Goal: Ask a question

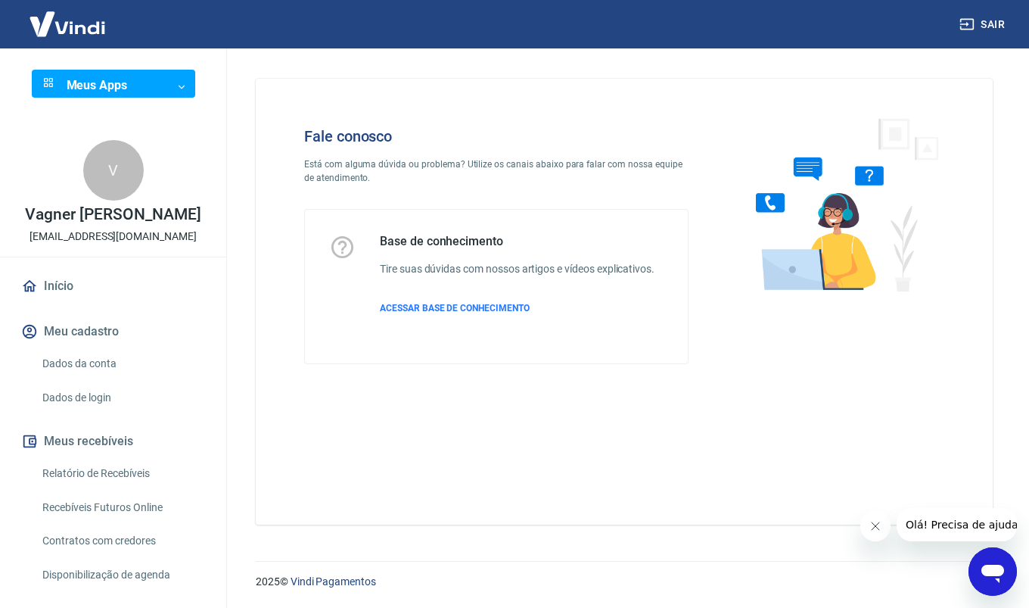
click at [989, 575] on icon "Abrir janela de mensagens" at bounding box center [993, 574] width 23 height 18
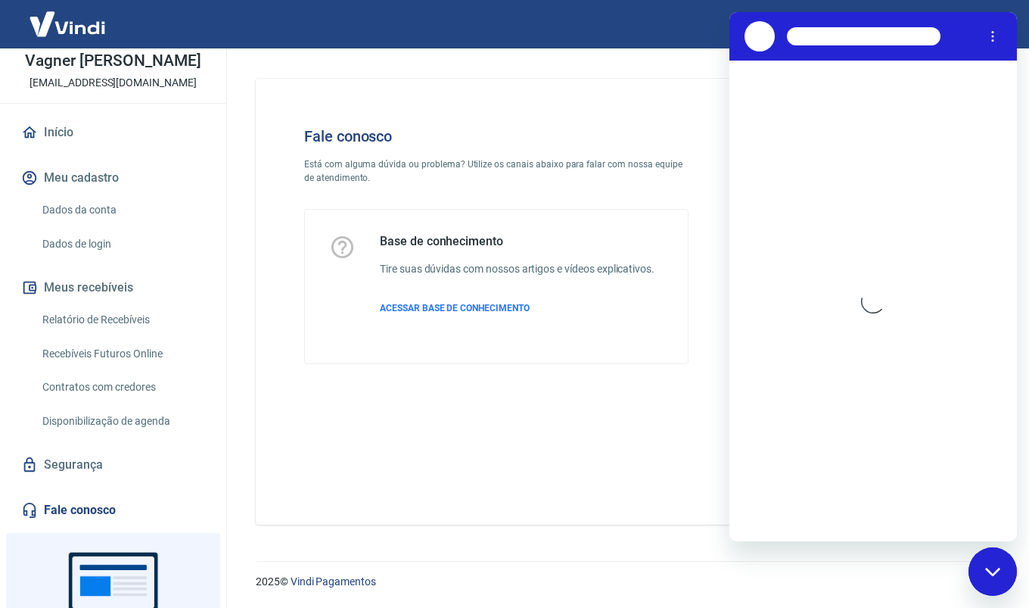
scroll to position [272, 0]
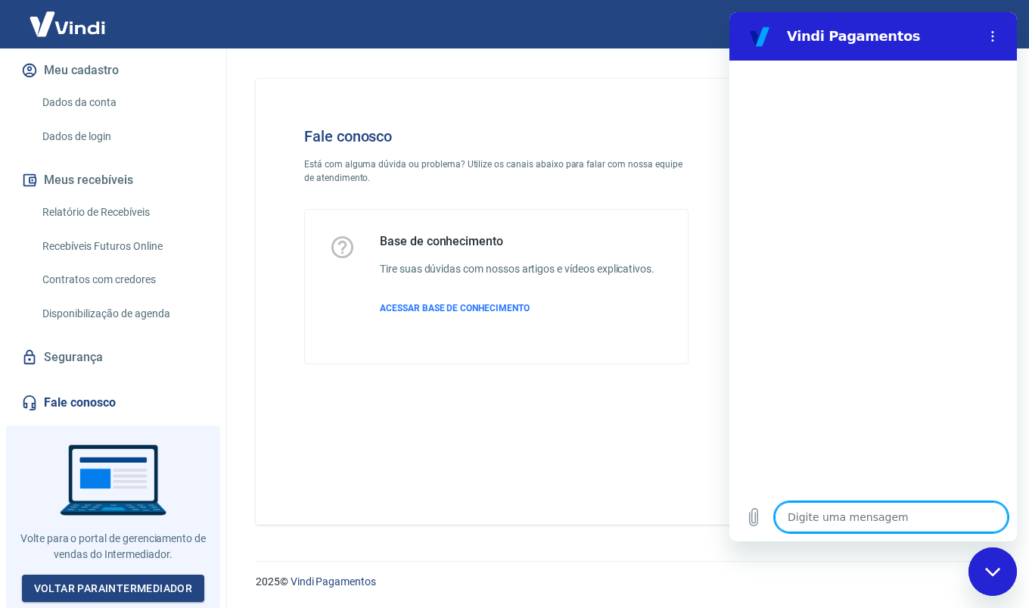
type textarea "b"
type textarea "x"
type textarea "bo"
type textarea "x"
type textarea "boa"
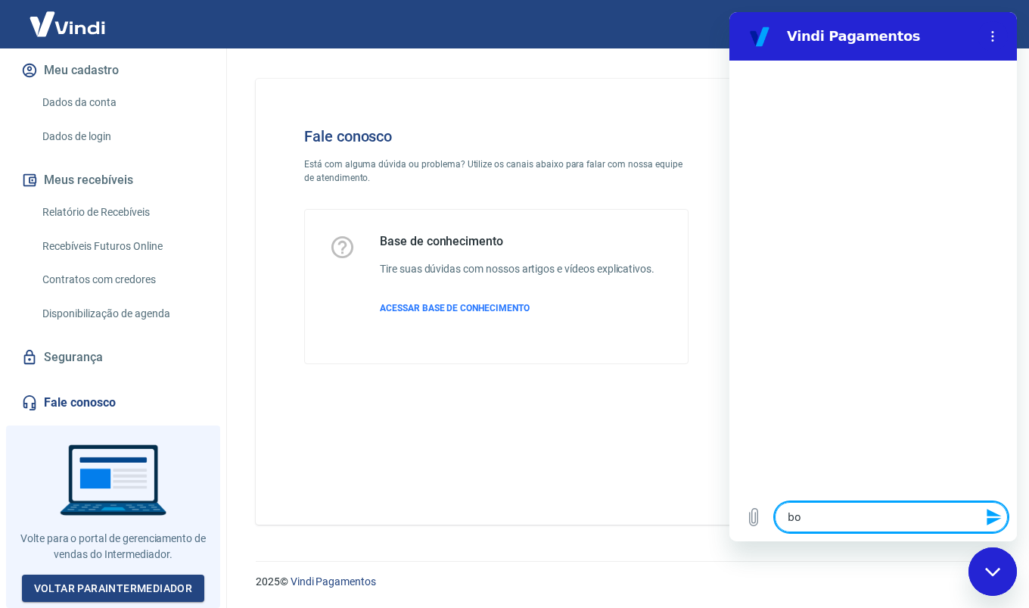
type textarea "x"
type textarea "boa"
type textarea "x"
type textarea "boa t"
type textarea "x"
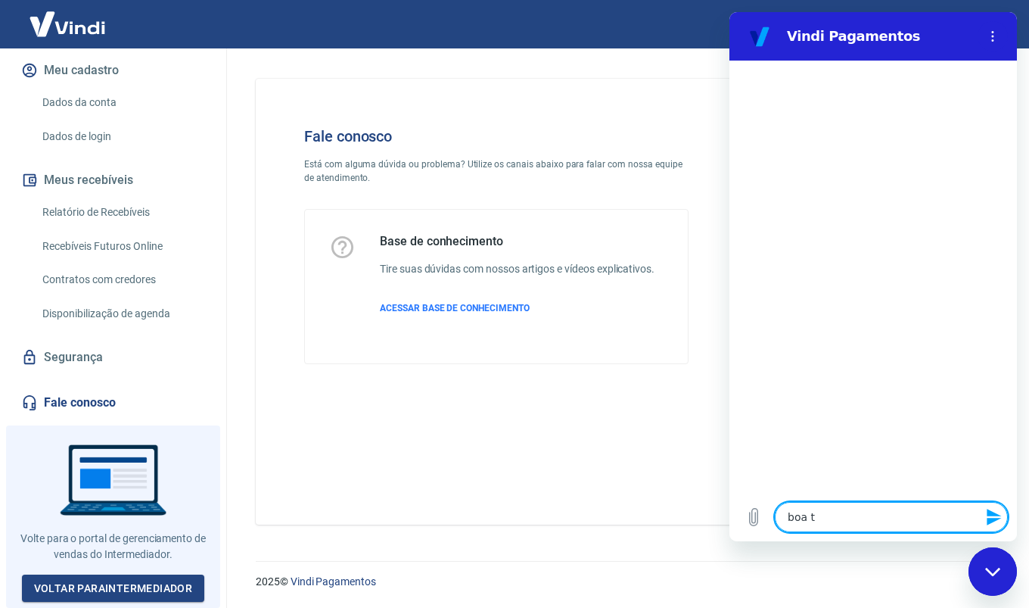
type textarea "boa ta"
type textarea "x"
type textarea "boa tar"
type textarea "x"
type textarea "boa tard"
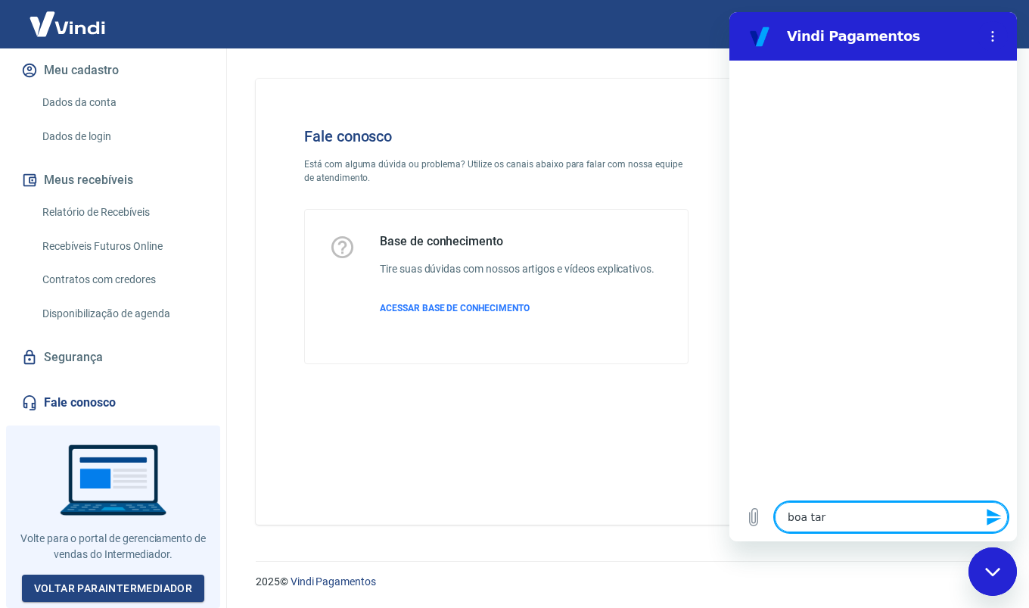
type textarea "x"
type textarea "boa tarde"
type textarea "x"
type textarea "boa tarde]"
type textarea "x"
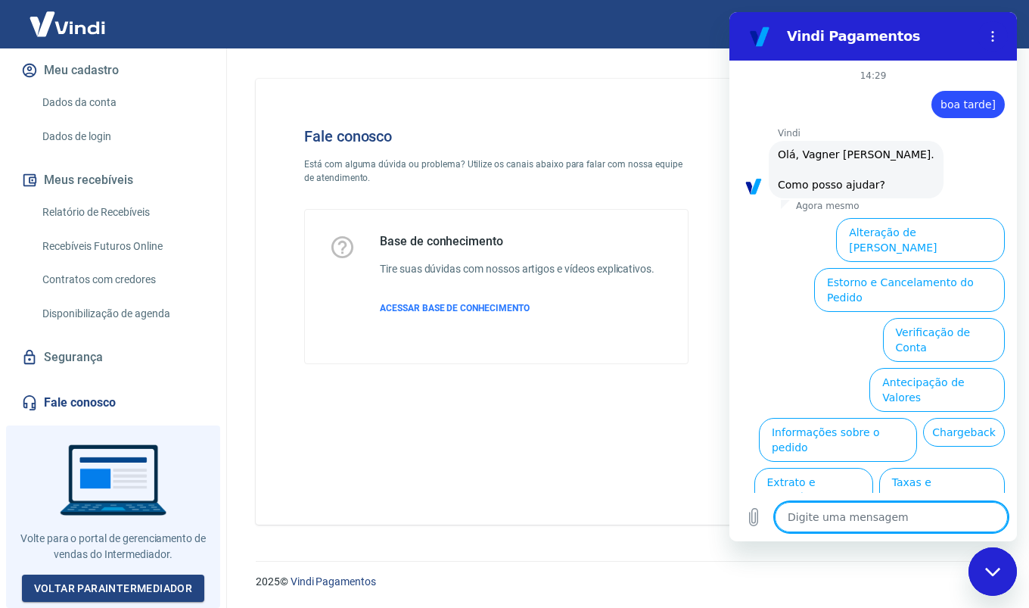
scroll to position [51, 0]
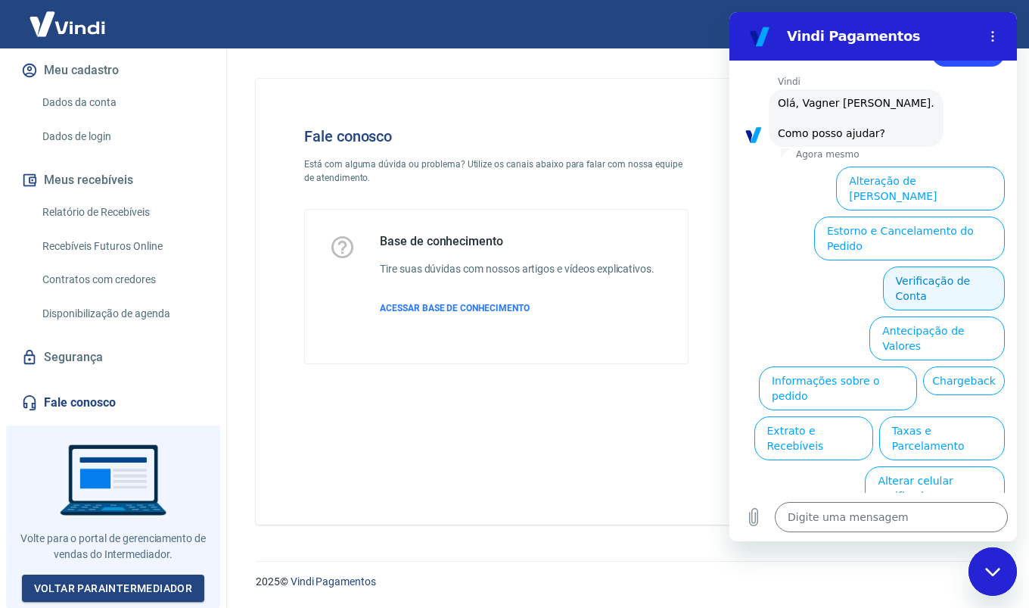
click at [932, 269] on button "Verificação de Conta" at bounding box center [944, 288] width 122 height 44
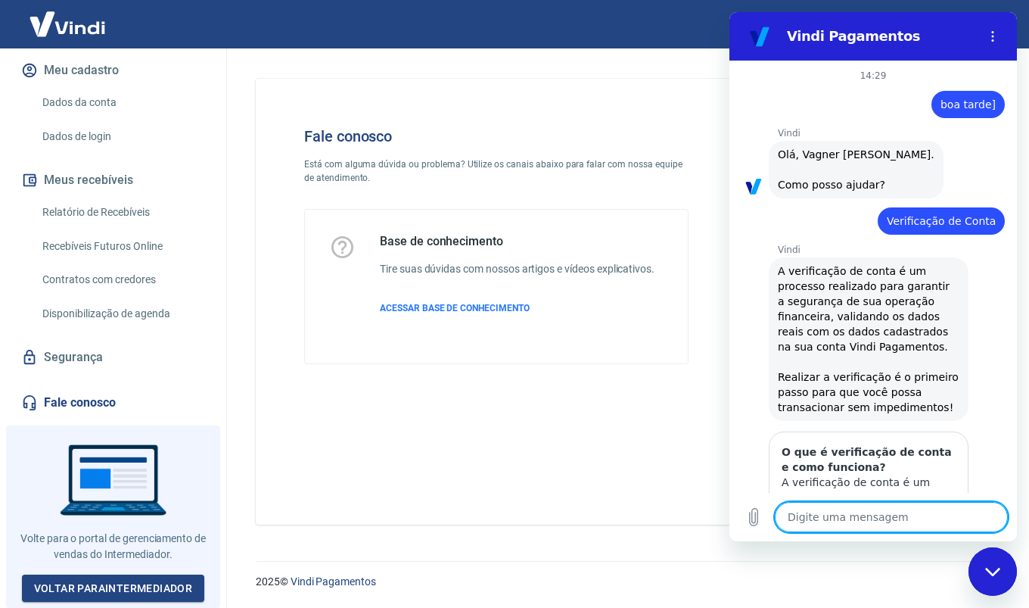
type textarea "x"
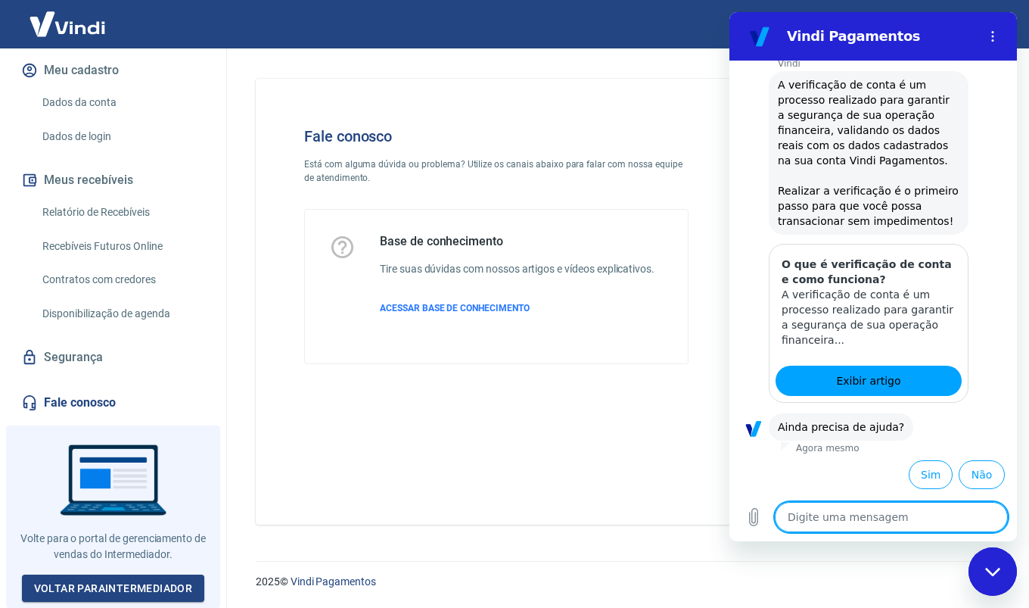
scroll to position [201, 0]
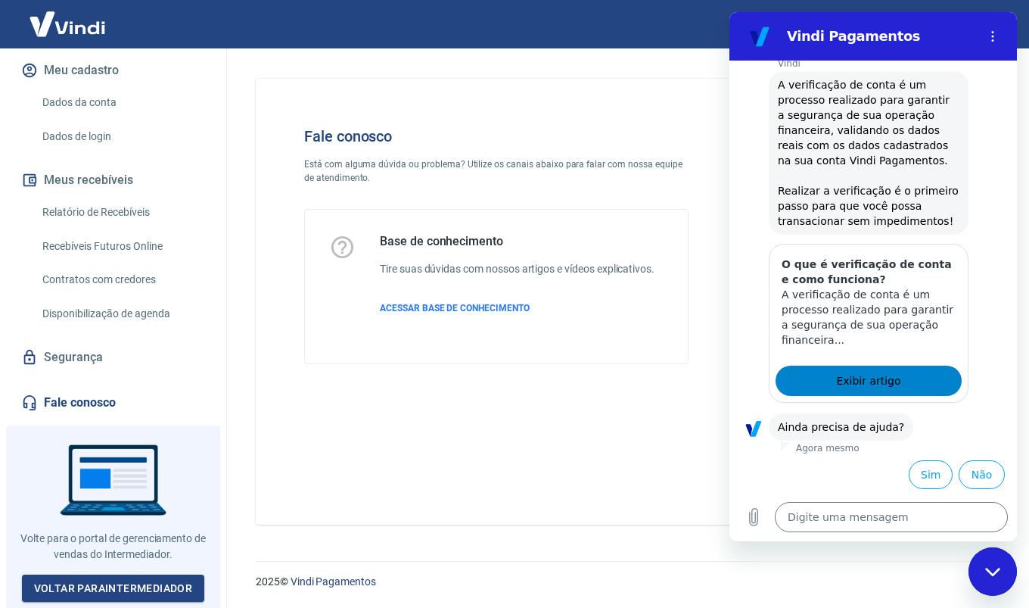
click at [880, 385] on span "Exibir artigo" at bounding box center [868, 381] width 64 height 18
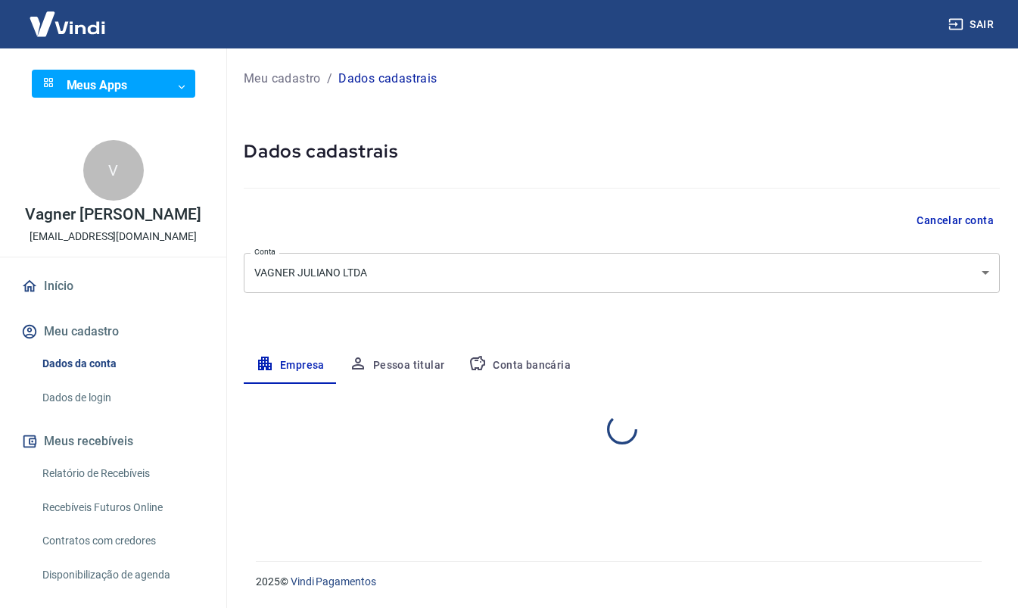
select select "SP"
select select "business"
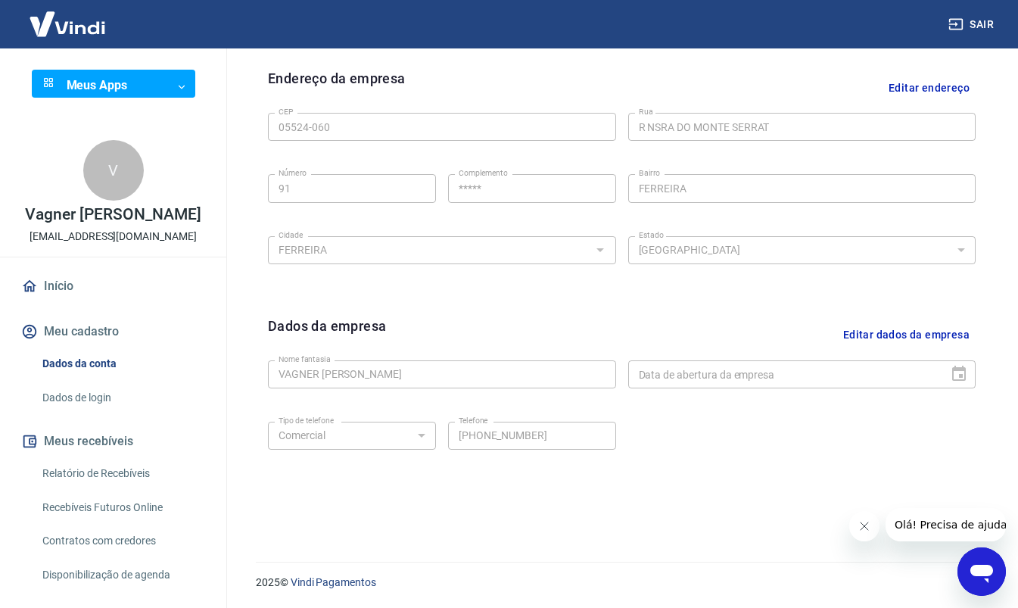
scroll to position [484, 0]
click at [936, 332] on button "Editar dados da empresa" at bounding box center [906, 334] width 139 height 39
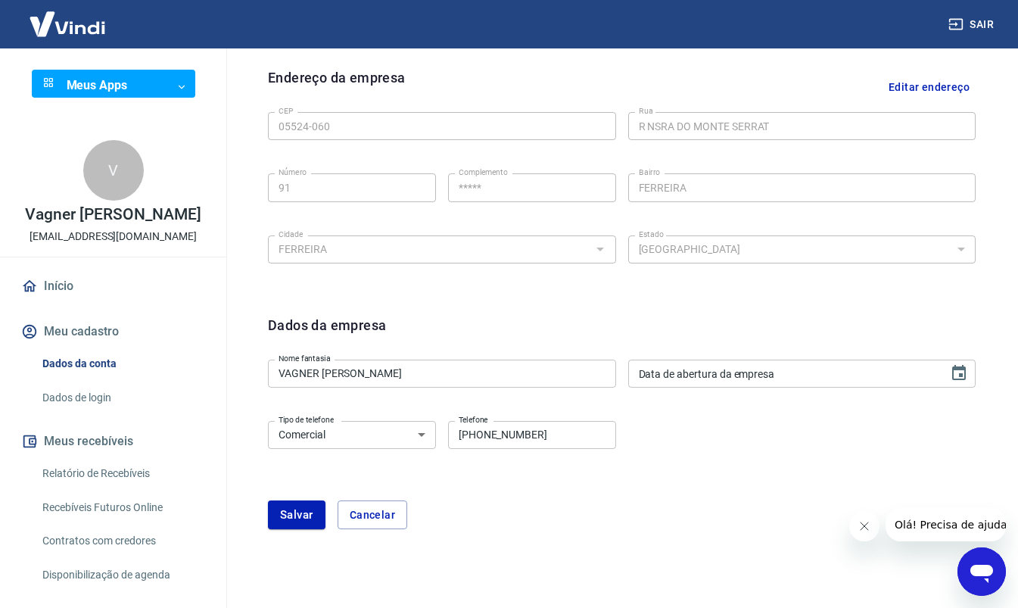
type input "DD/MM/YYYY"
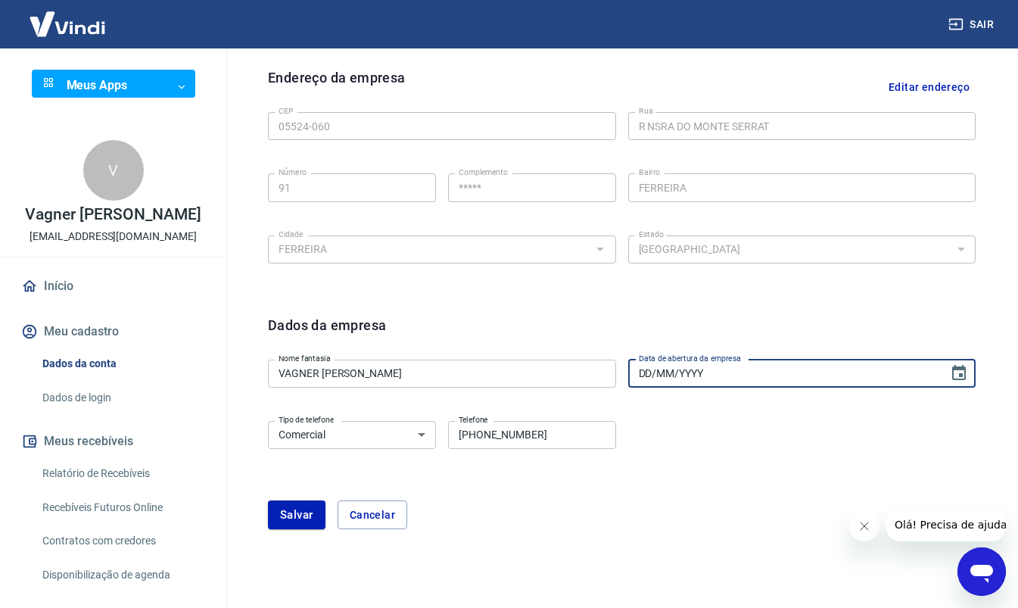
click at [820, 372] on input "DD/MM/YYYY" at bounding box center [783, 374] width 310 height 28
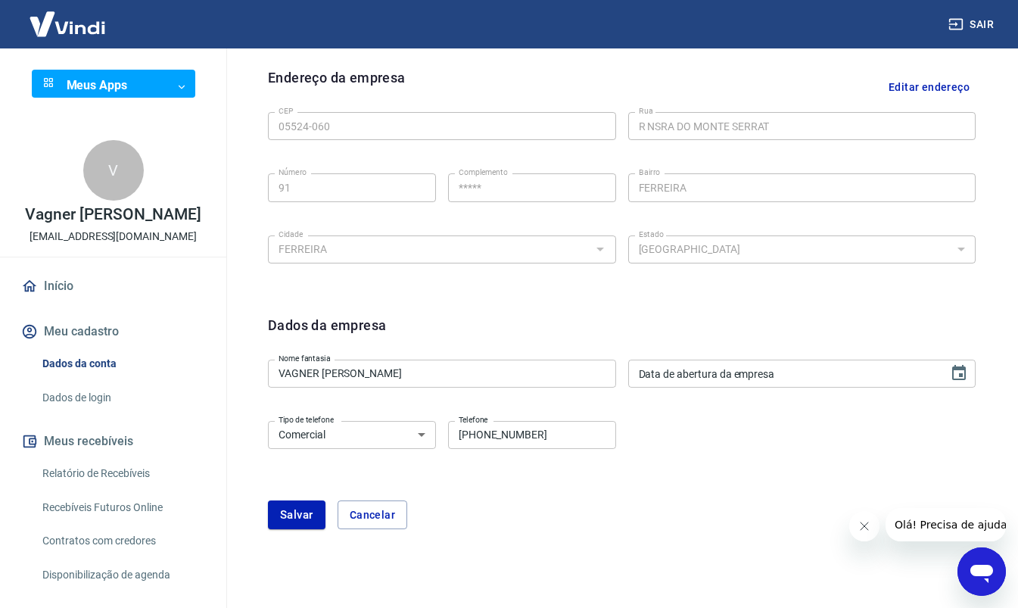
click at [815, 320] on div "Dados da empresa" at bounding box center [622, 334] width 708 height 39
click at [961, 371] on icon "Choose date" at bounding box center [959, 373] width 18 height 18
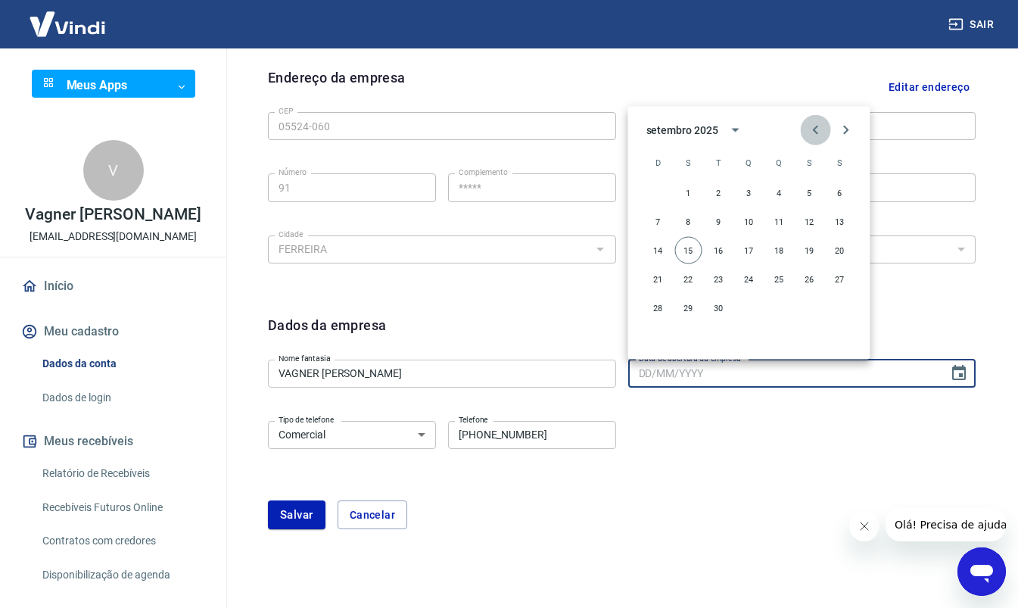
click at [813, 132] on icon "Previous month" at bounding box center [816, 130] width 18 height 18
click at [749, 245] on button "16" at bounding box center [749, 250] width 27 height 27
type input "[DATE]"
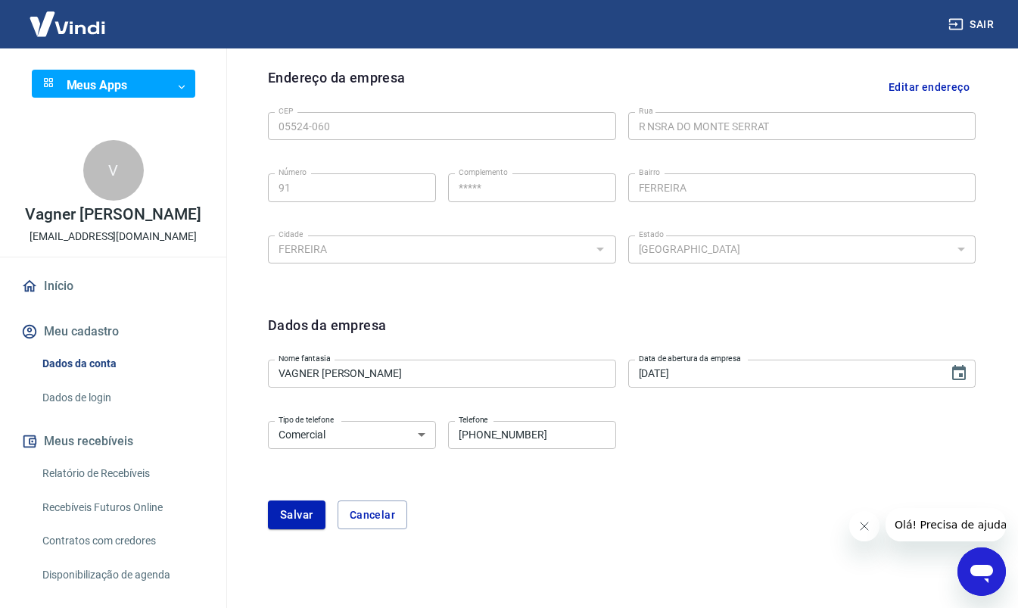
scroll to position [531, 0]
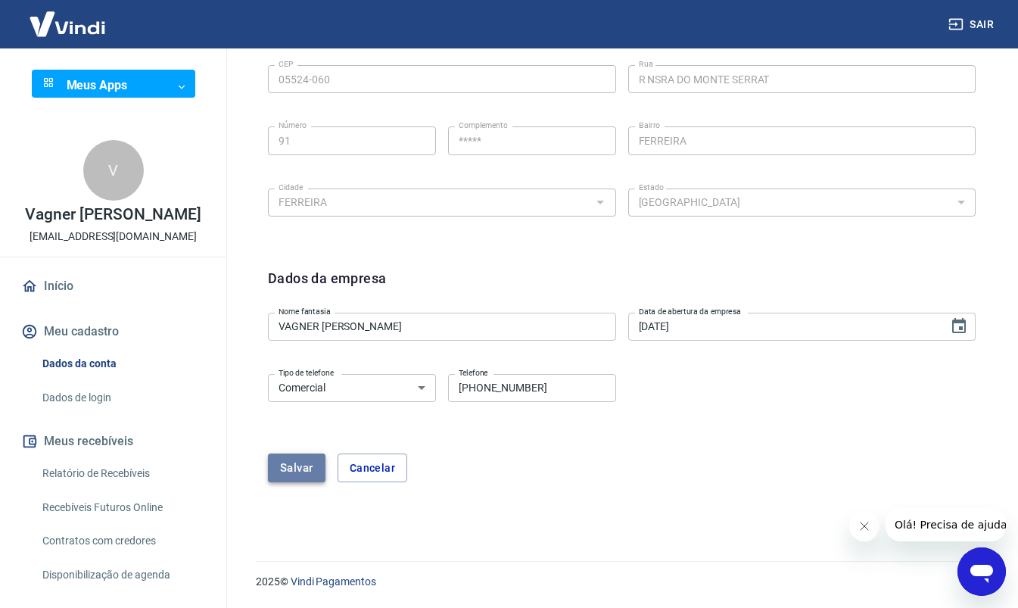
click at [288, 459] on button "Salvar" at bounding box center [297, 467] width 58 height 29
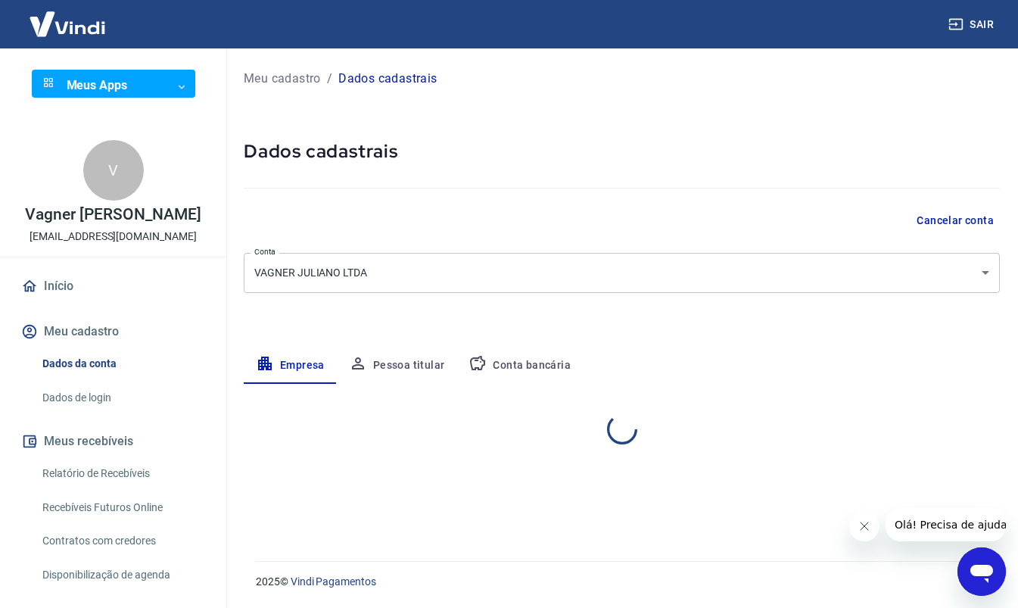
scroll to position [0, 0]
select select "SP"
select select "business"
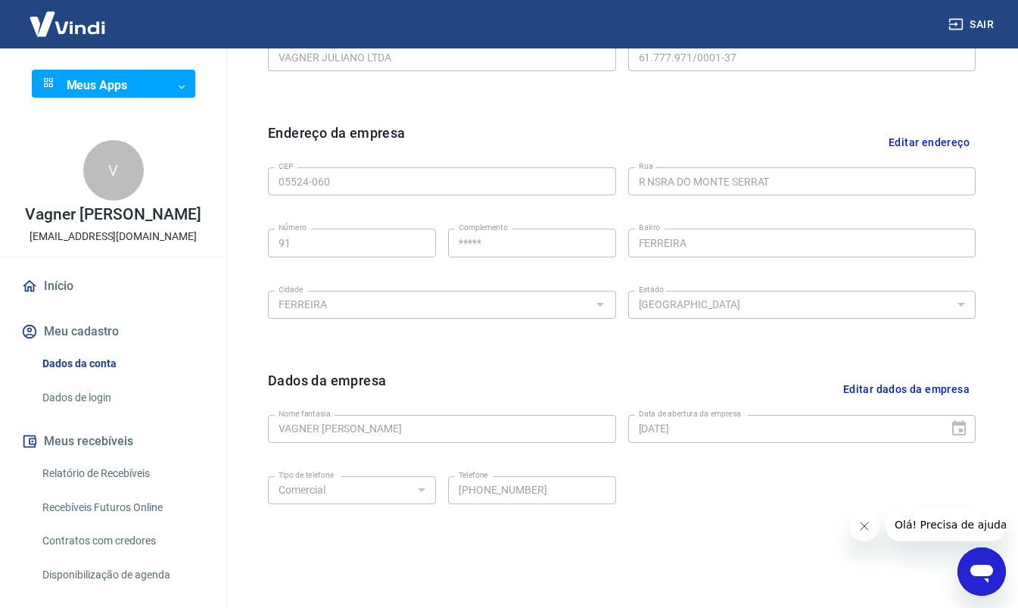
scroll to position [484, 0]
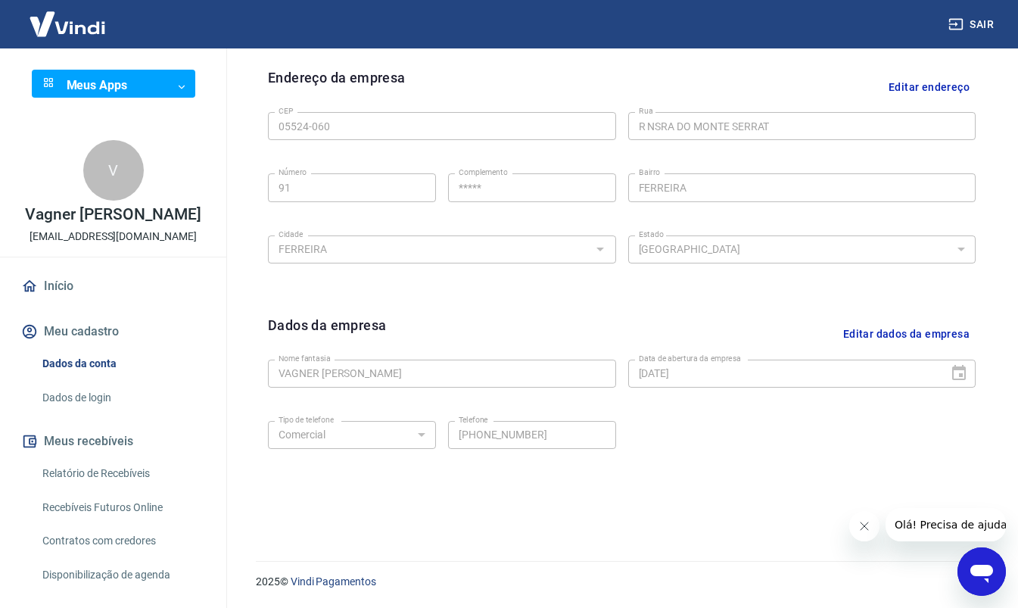
click at [943, 524] on span "Olá! Precisa de ajuda?" at bounding box center [953, 525] width 118 height 12
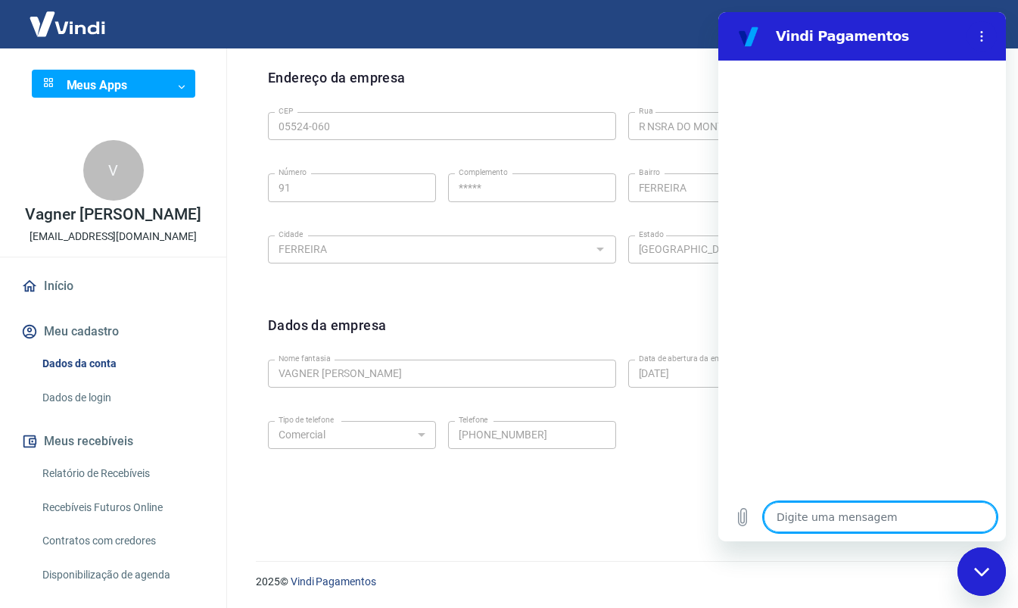
scroll to position [272, 0]
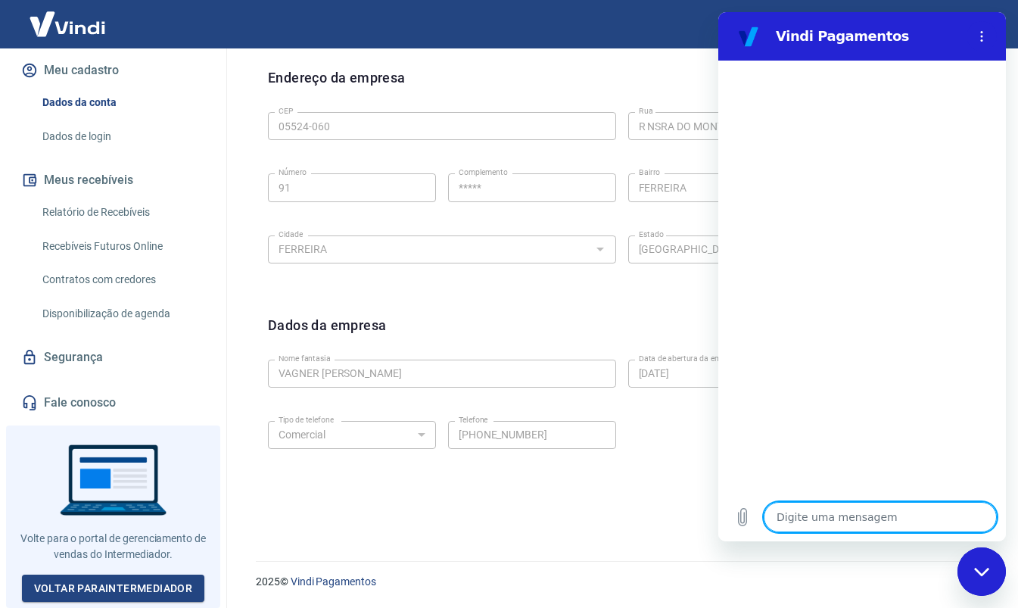
type textarea "F"
type textarea "x"
type textarea "Fa"
type textarea "x"
type textarea "Fal"
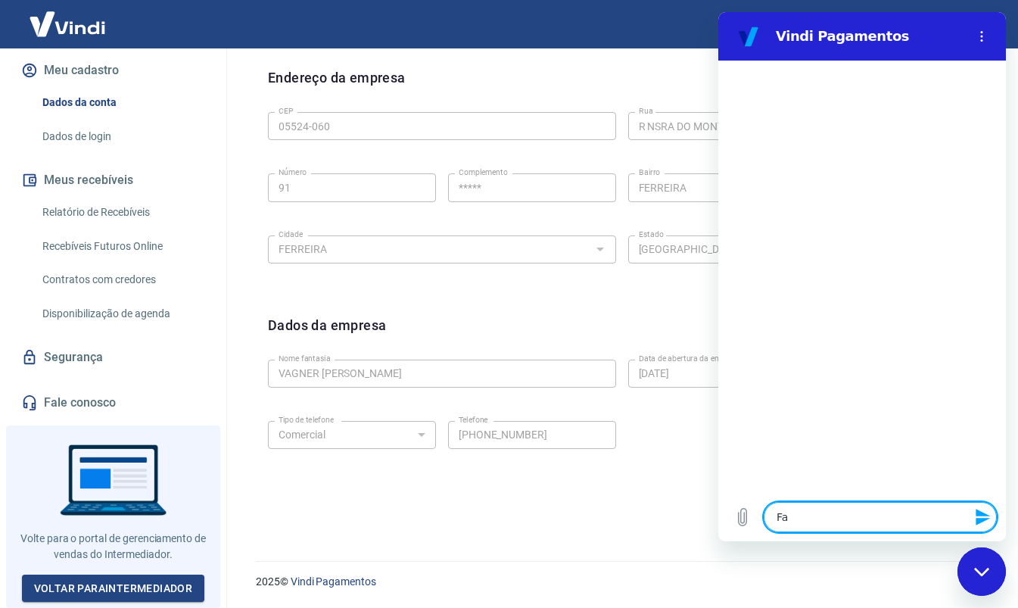
type textarea "x"
type textarea "Fala"
type textarea "x"
type textarea "Falar"
type textarea "x"
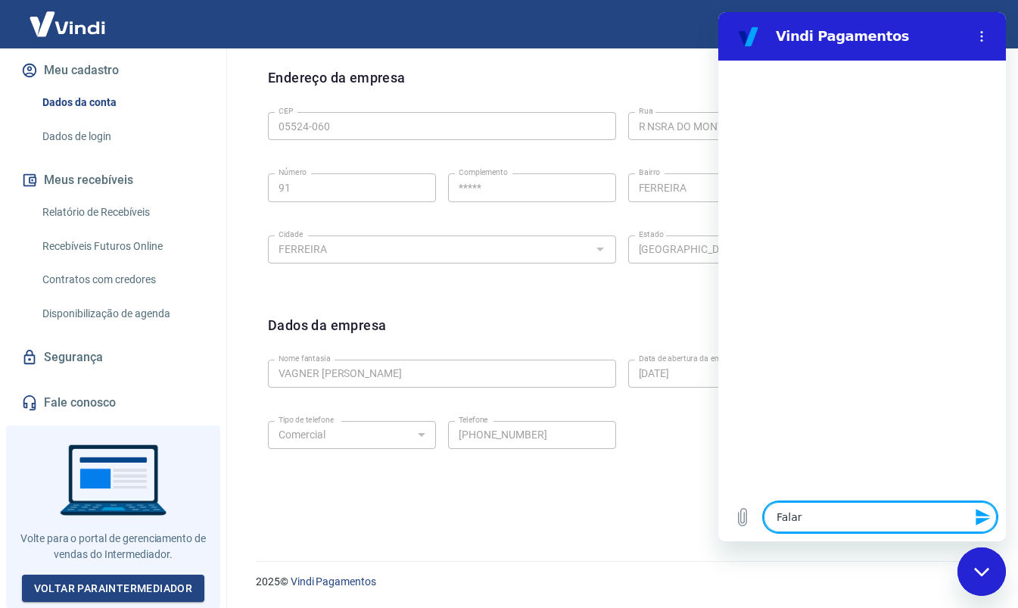
type textarea "Falar"
type textarea "x"
type textarea "Falar c"
type textarea "x"
type textarea "Falar co"
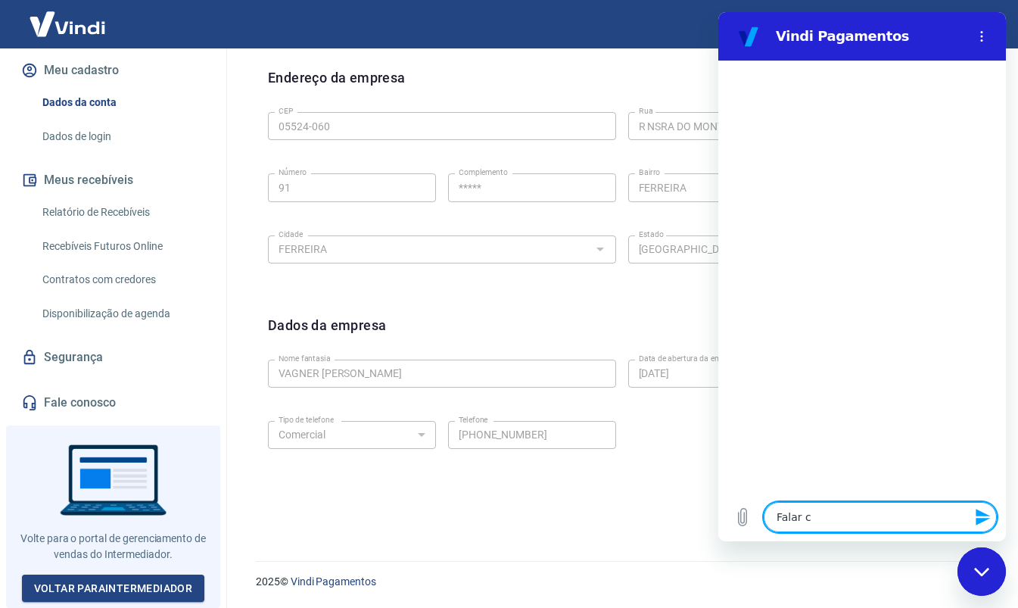
type textarea "x"
type textarea "Falar com"
type textarea "x"
type textarea "Falar com"
type textarea "x"
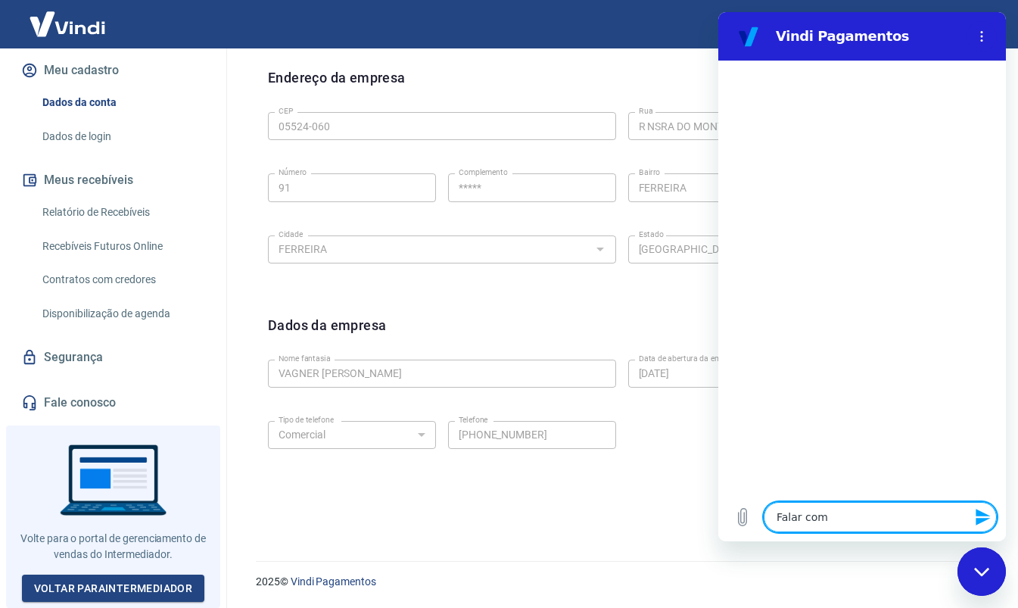
type textarea "Falar com h"
type textarea "x"
type textarea "Falar com hu"
type textarea "x"
type textarea "Falar com hum"
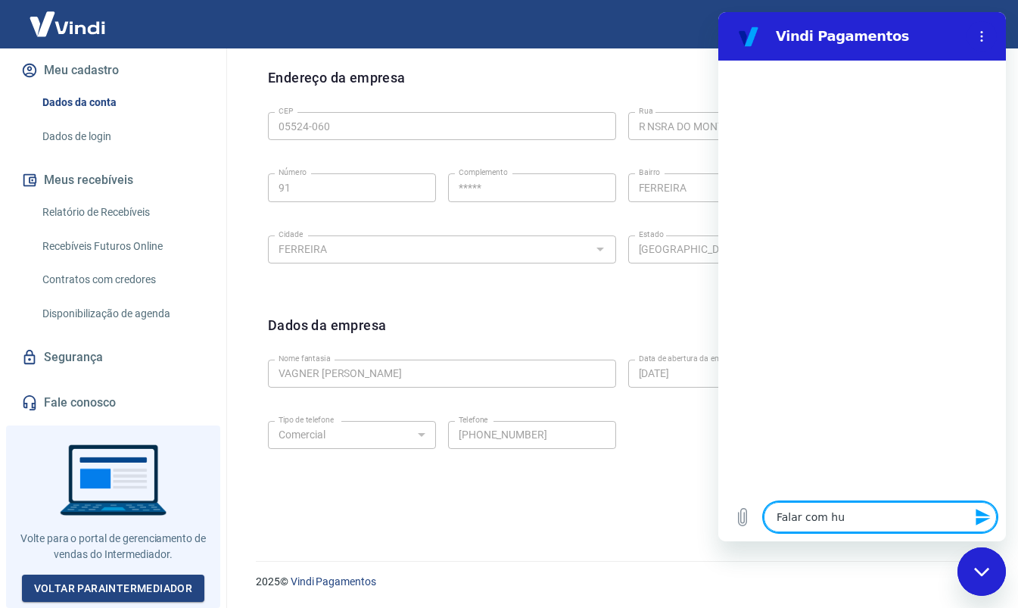
type textarea "x"
type textarea "Falar com huma"
type textarea "x"
type textarea "Falar com human"
type textarea "x"
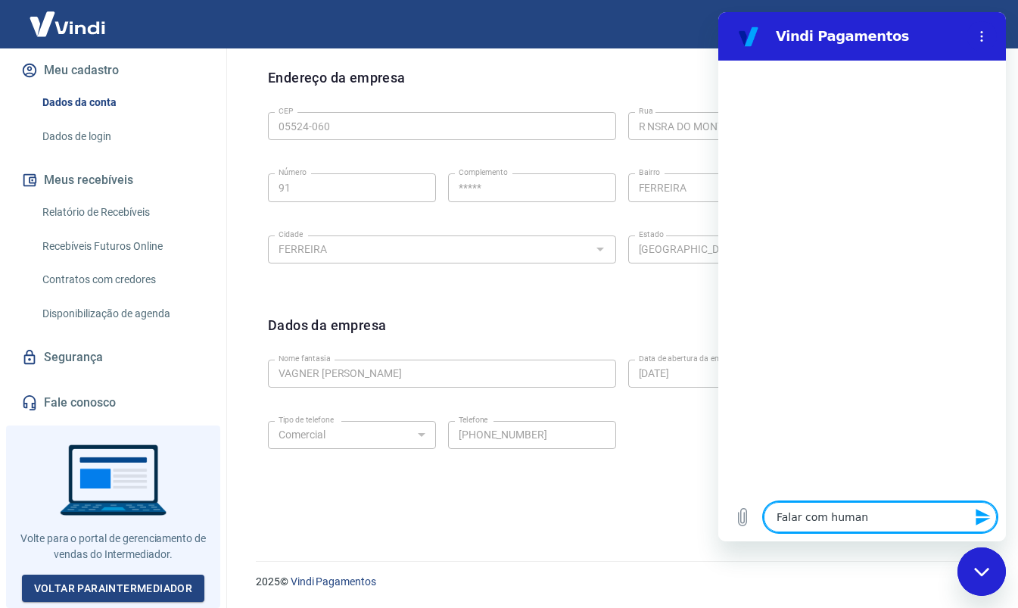
type textarea "Falar com humano"
type textarea "x"
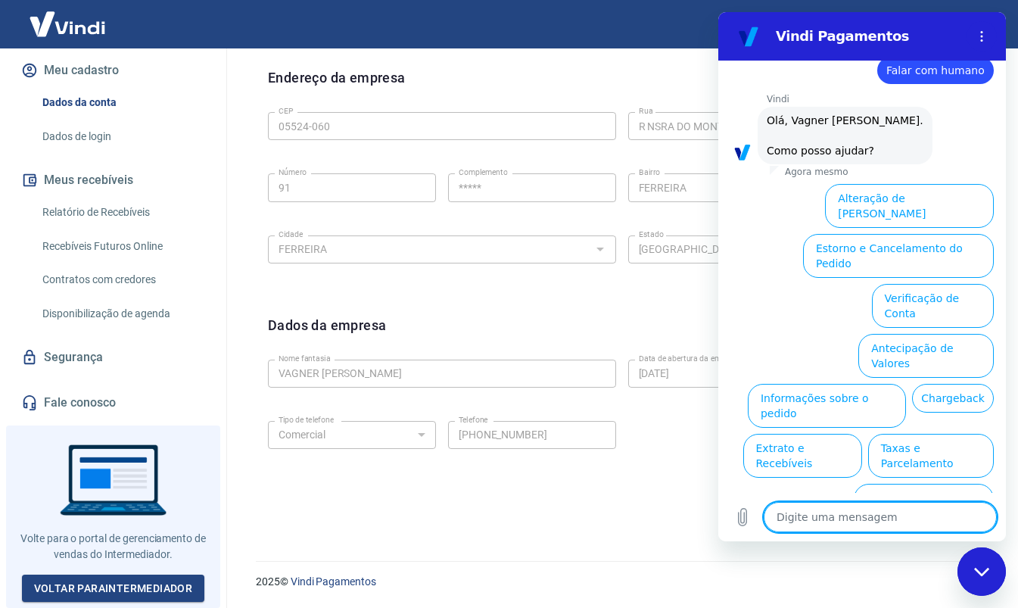
scroll to position [51, 0]
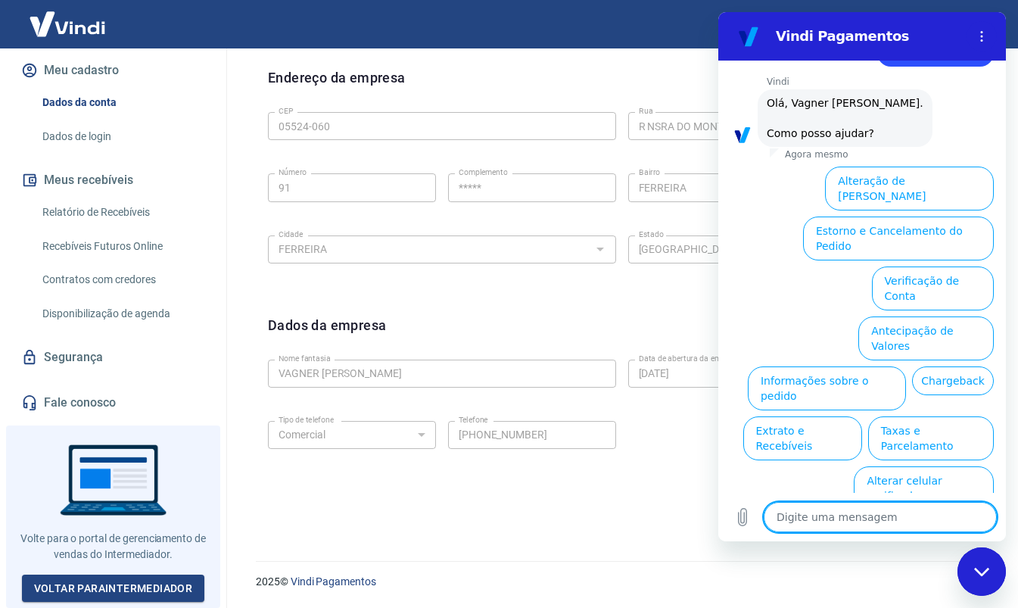
type textarea "S"
type textarea "x"
type textarea "Se"
type textarea "x"
type textarea "Sem"
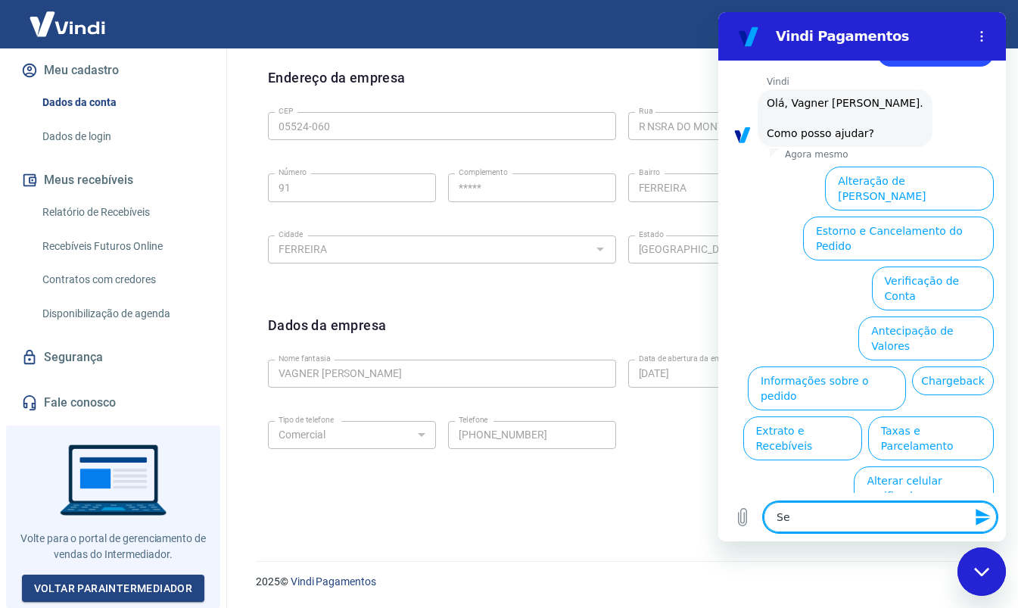
type textarea "x"
type textarea "Sem"
type textarea "x"
type textarea "Sem a"
type textarea "x"
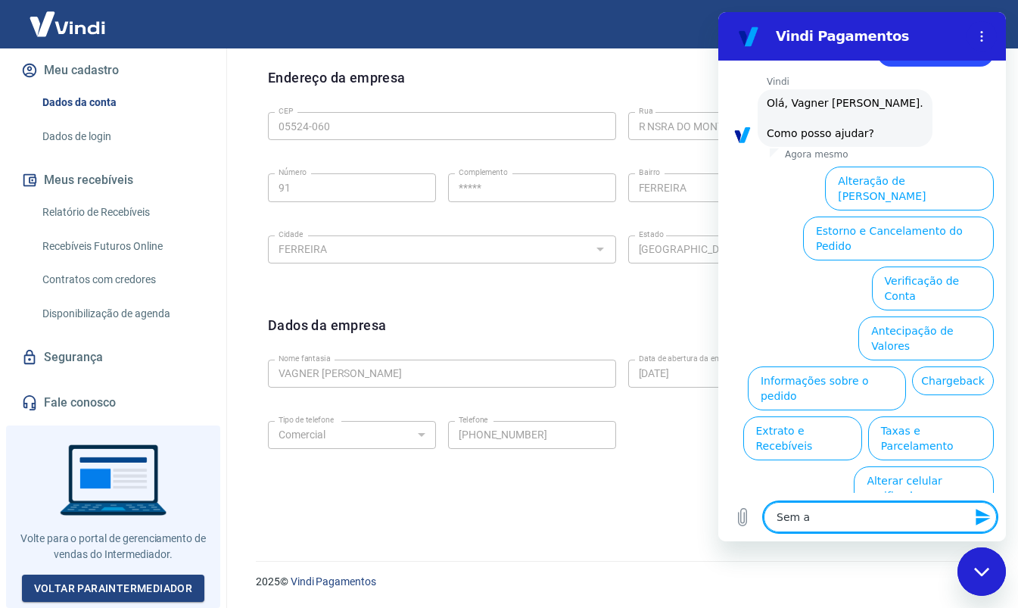
type textarea "Sem ac"
type textarea "x"
type textarea "Sem ace"
type textarea "x"
type textarea "Sem aces"
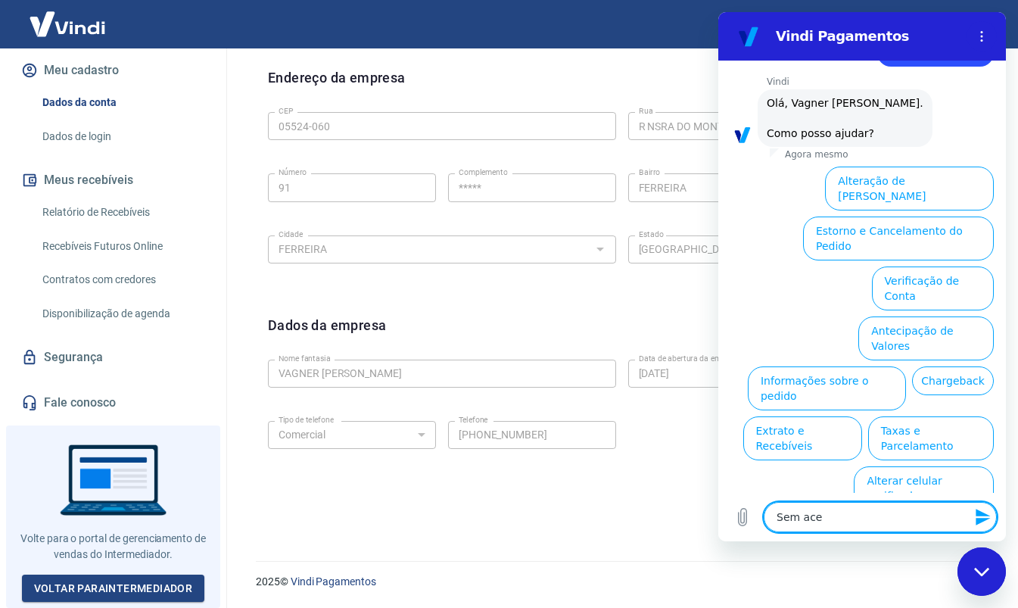
type textarea "x"
type textarea "Sem acess"
type textarea "x"
type textarea "Sem acesso"
type textarea "x"
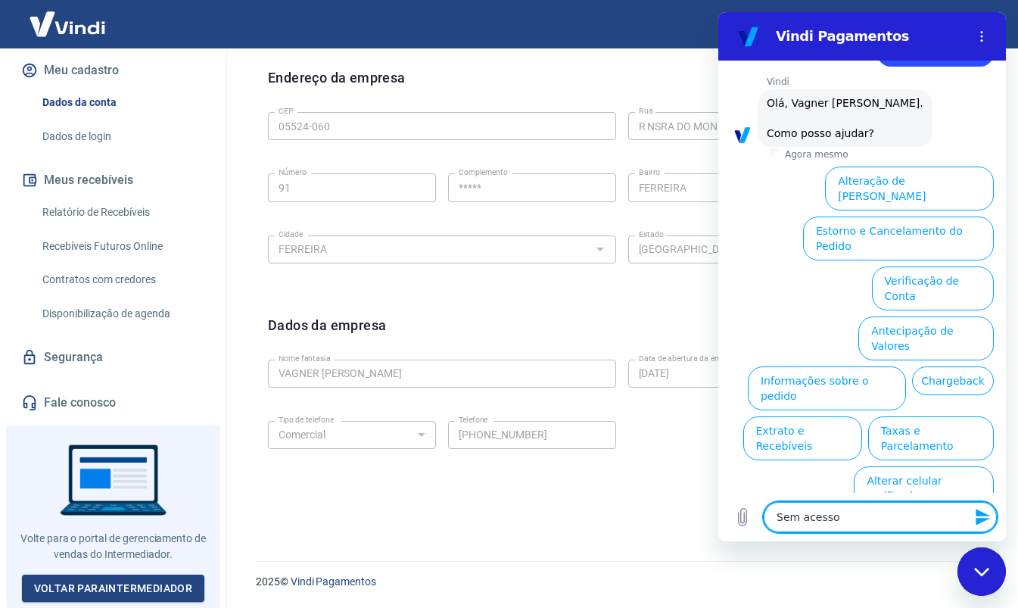
type textarea "Sem acesso"
type textarea "x"
type textarea "Sem acesso a"
type textarea "x"
type textarea "Sem acesso a"
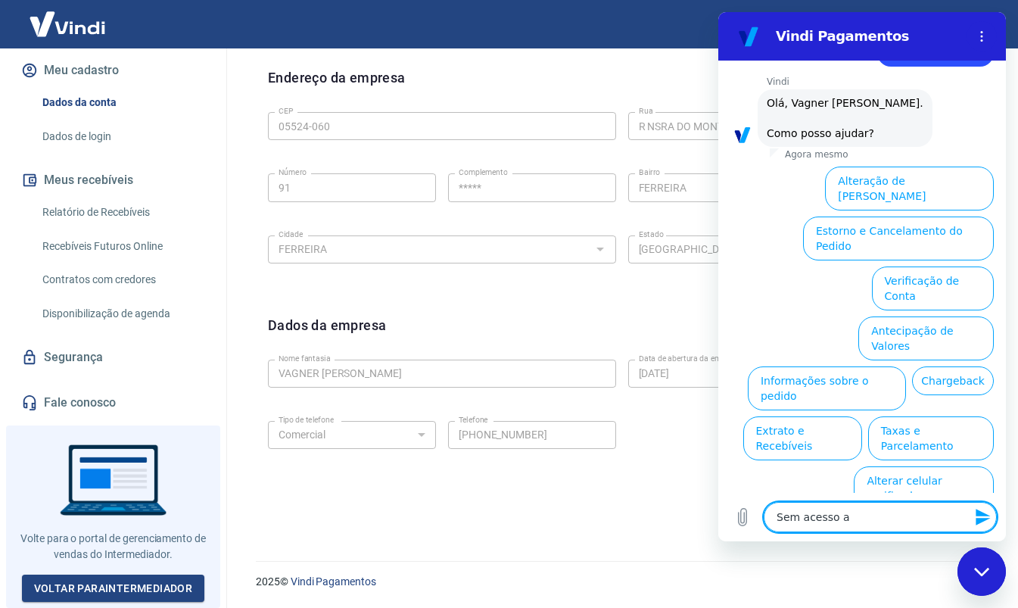
type textarea "x"
type textarea "Sem acesso a c"
type textarea "x"
type textarea "Sem acesso a co"
type textarea "x"
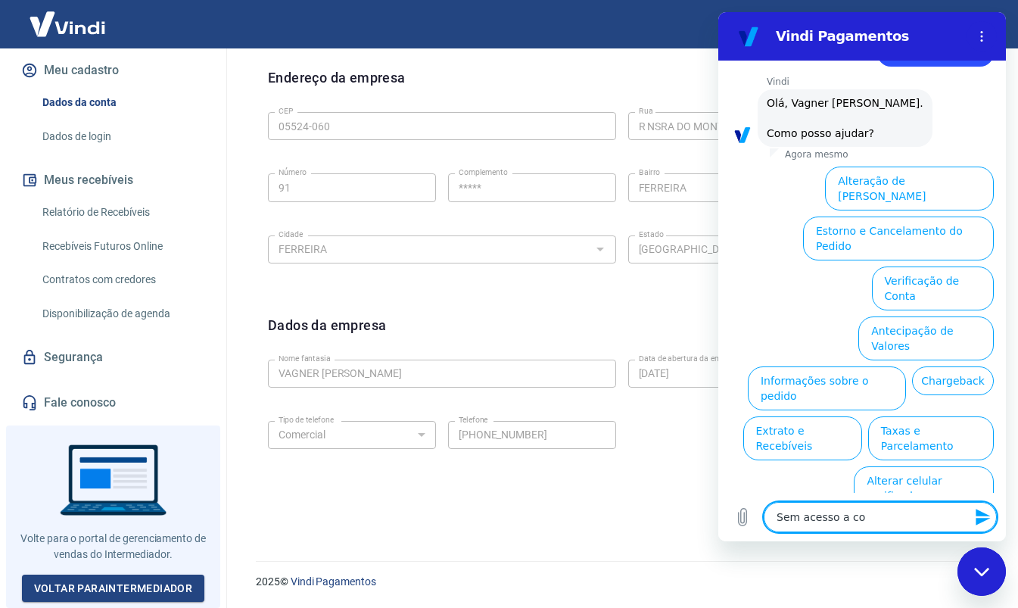
type textarea "Sem acesso a con"
type textarea "x"
type textarea "Sem acesso a cont"
type textarea "x"
type textarea "Sem acesso a conta"
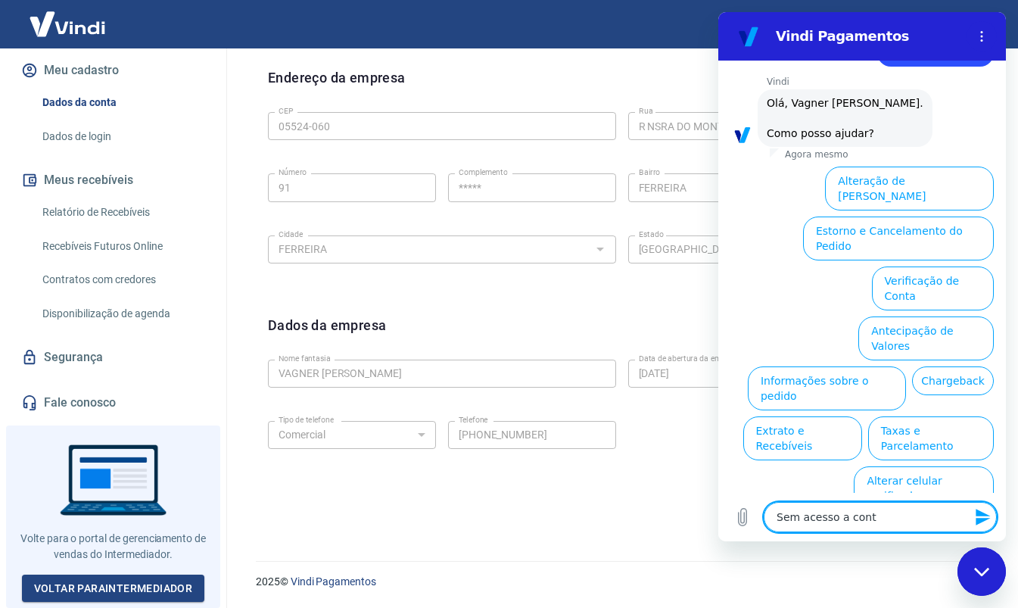
type textarea "x"
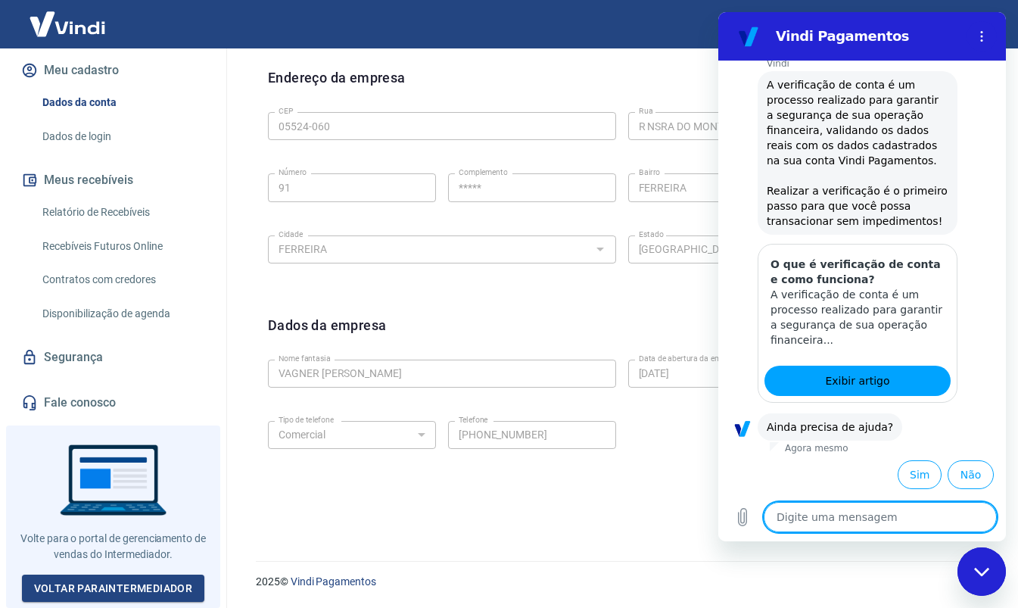
scroll to position [198, 0]
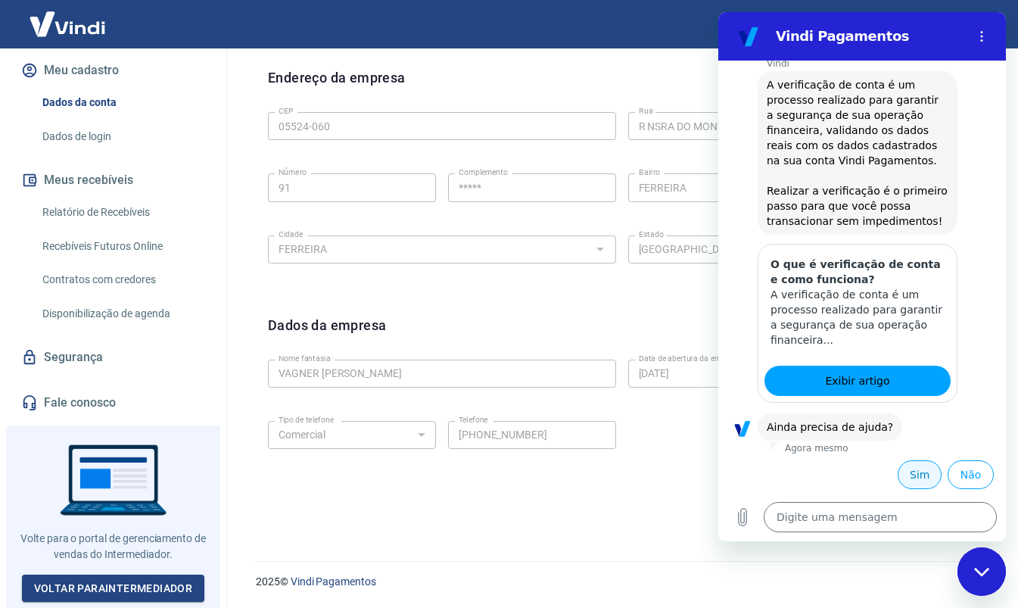
click at [901, 473] on button "Sim" at bounding box center [920, 474] width 44 height 29
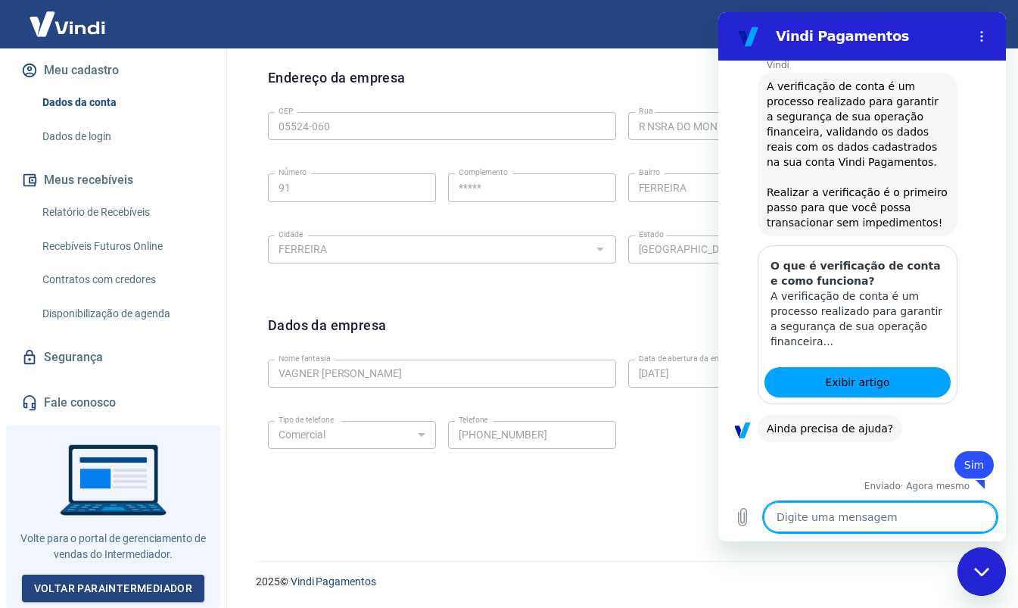
scroll to position [203, 0]
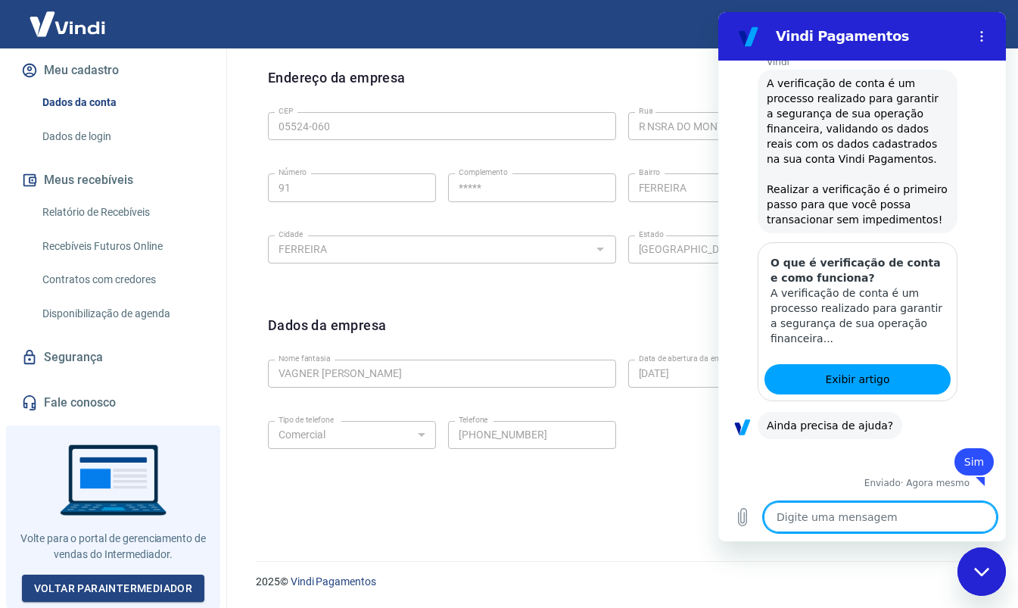
type textarea "x"
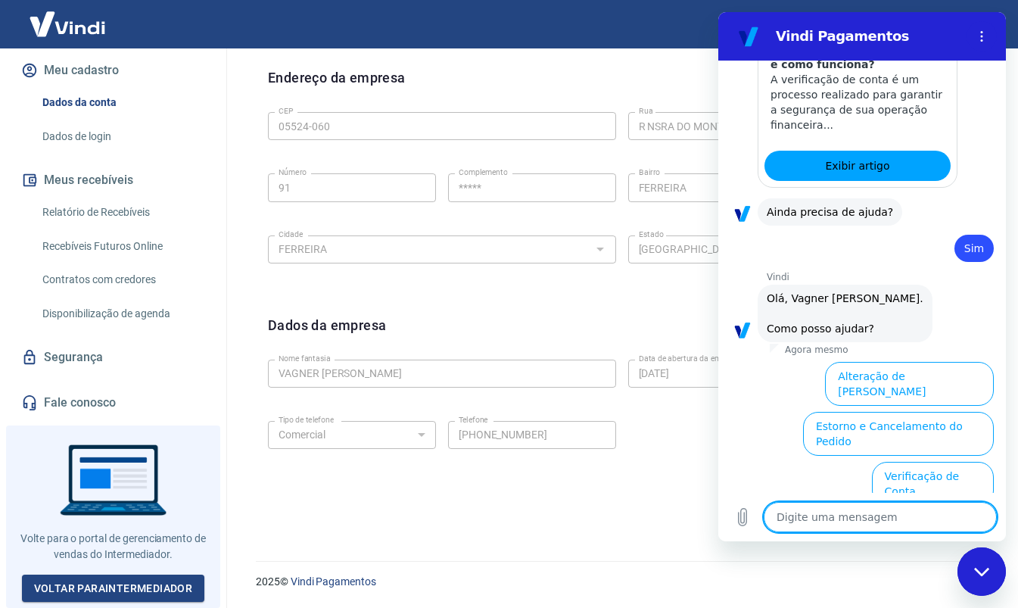
scroll to position [257, 0]
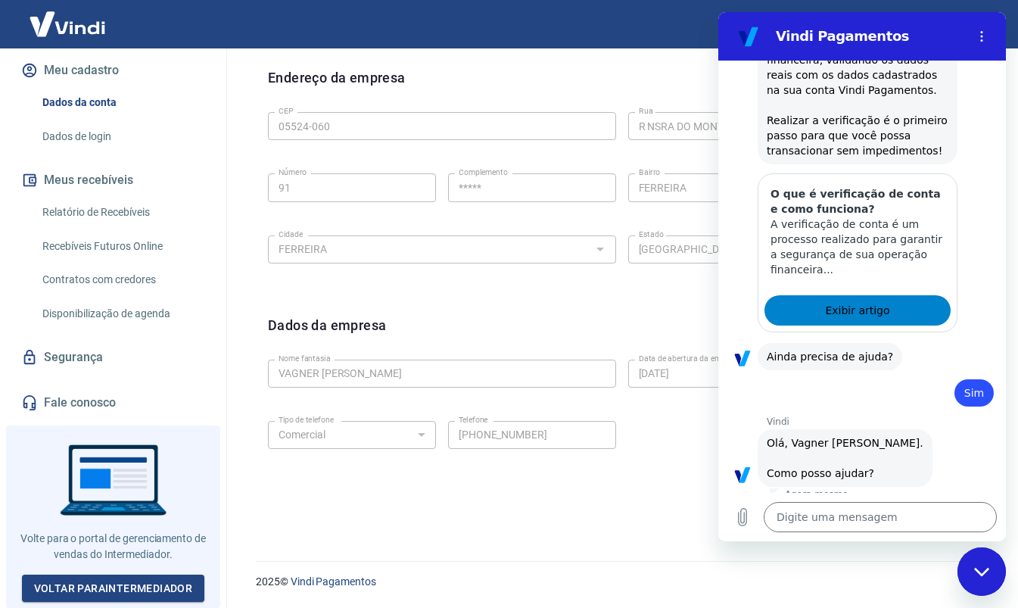
click at [861, 319] on span "Exibir artigo" at bounding box center [857, 310] width 64 height 18
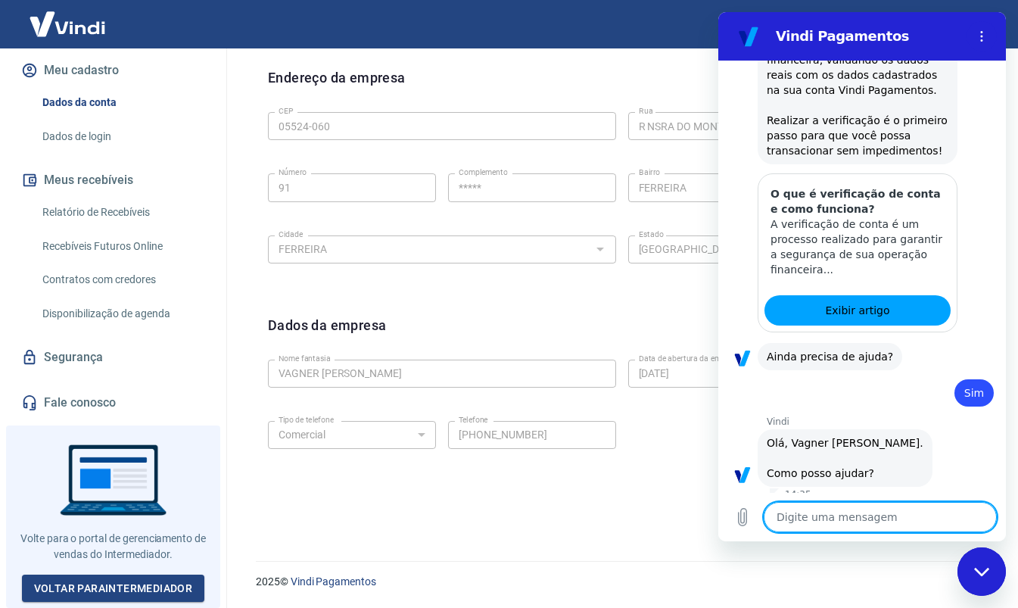
click at [842, 525] on textarea at bounding box center [880, 517] width 233 height 30
type textarea "o"
type textarea "x"
type textarea "ol"
type textarea "x"
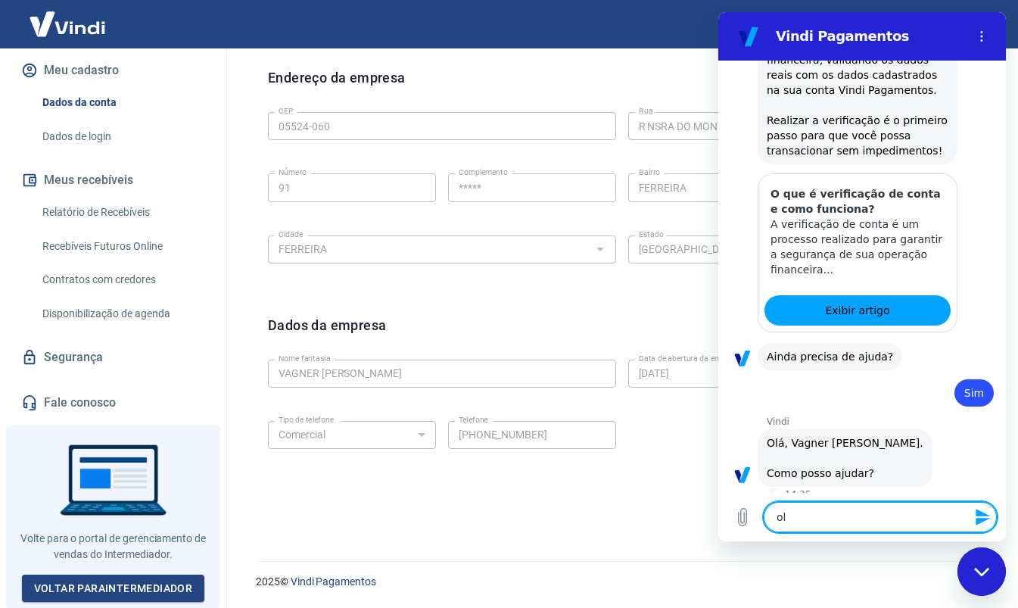
type textarea "ola"
type textarea "x"
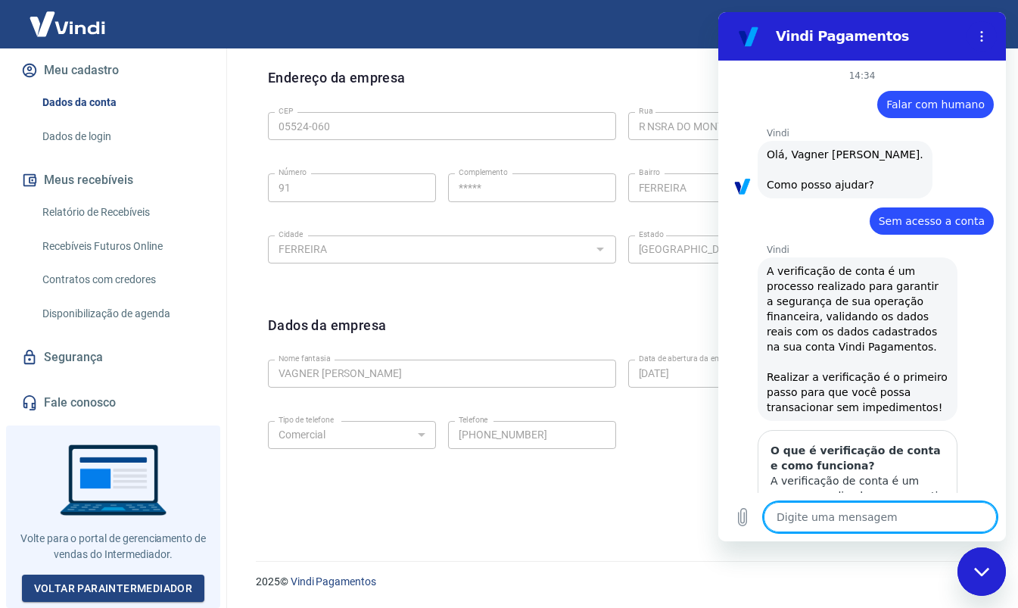
scroll to position [415, 0]
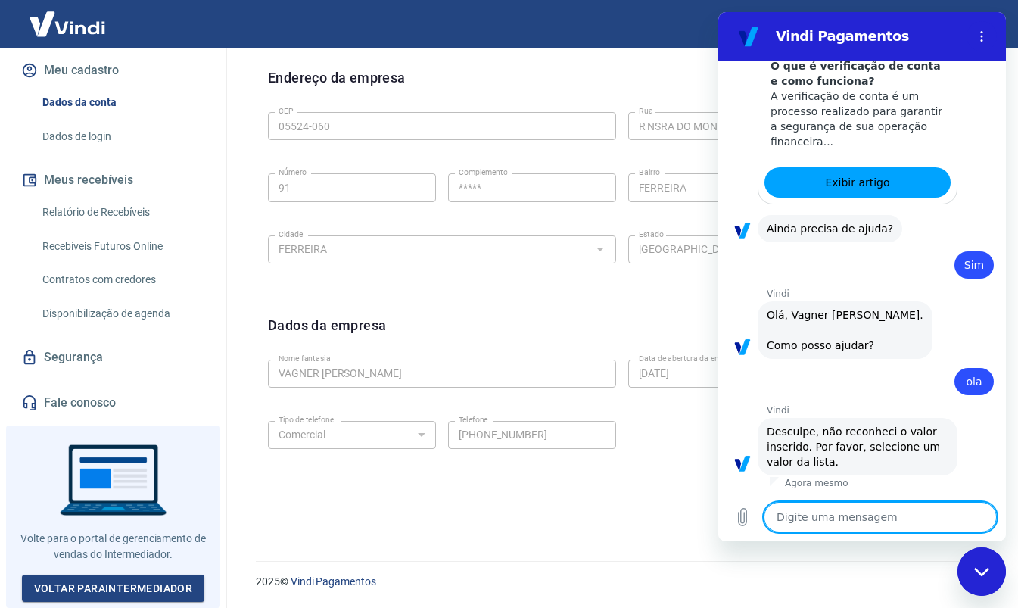
click at [821, 523] on textarea at bounding box center [880, 517] width 233 height 30
type textarea "S"
type textarea "x"
type textarea "Se"
type textarea "x"
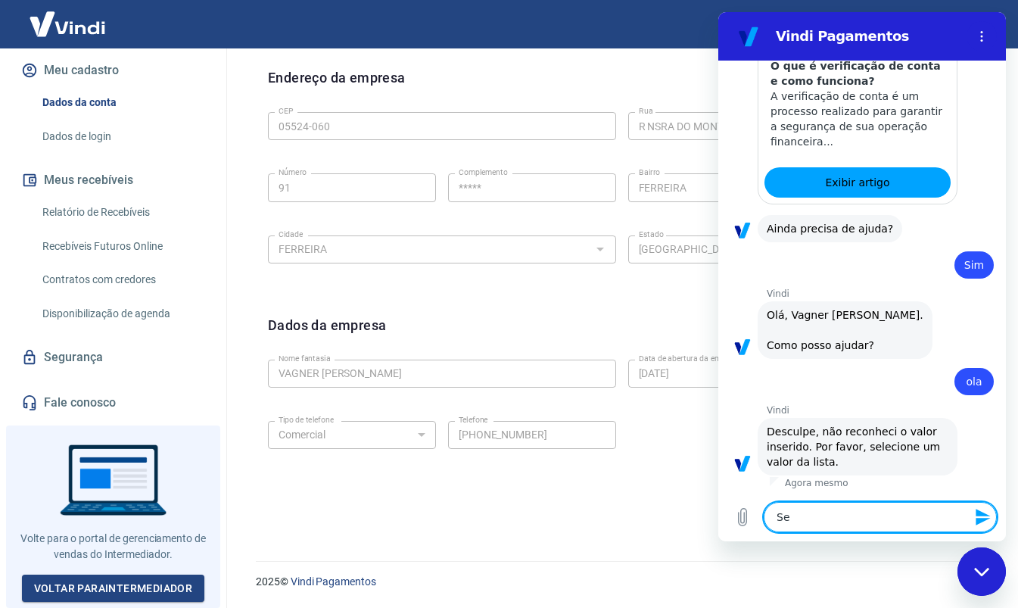
type textarea "Sem"
type textarea "x"
type textarea "Sem"
type textarea "x"
type textarea "Sem a"
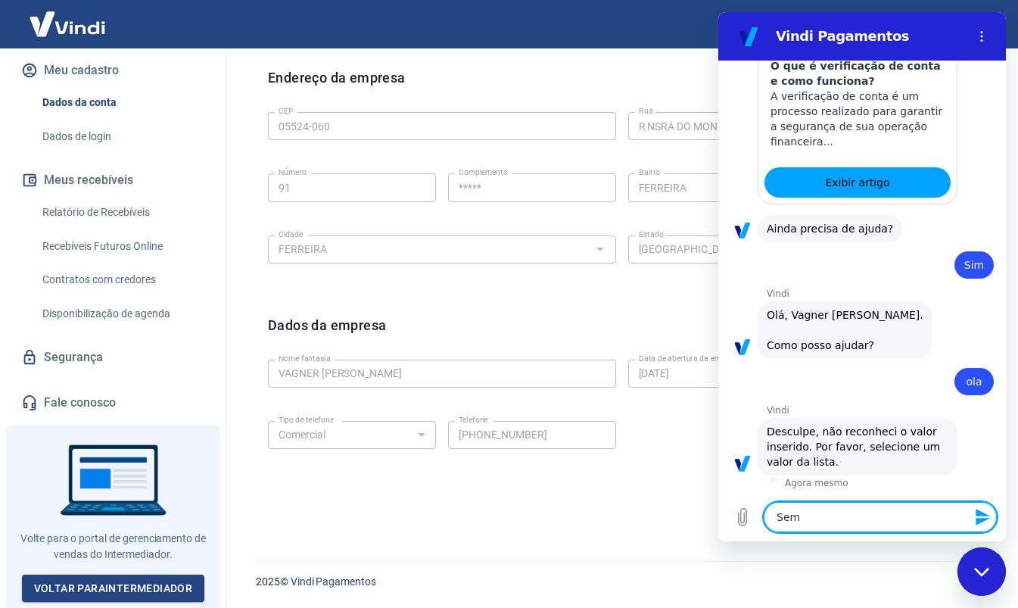
type textarea "x"
type textarea "Sem ac"
type textarea "x"
type textarea "Sem ace"
type textarea "x"
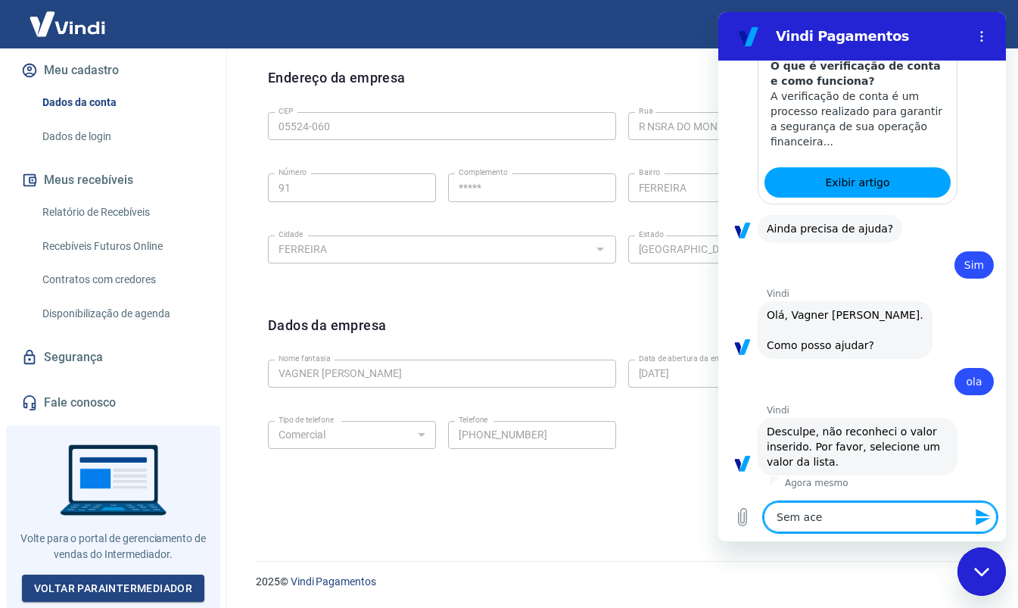
type textarea "Sem aces"
type textarea "x"
type textarea "Sem acess"
type textarea "x"
type textarea "Sem acesso"
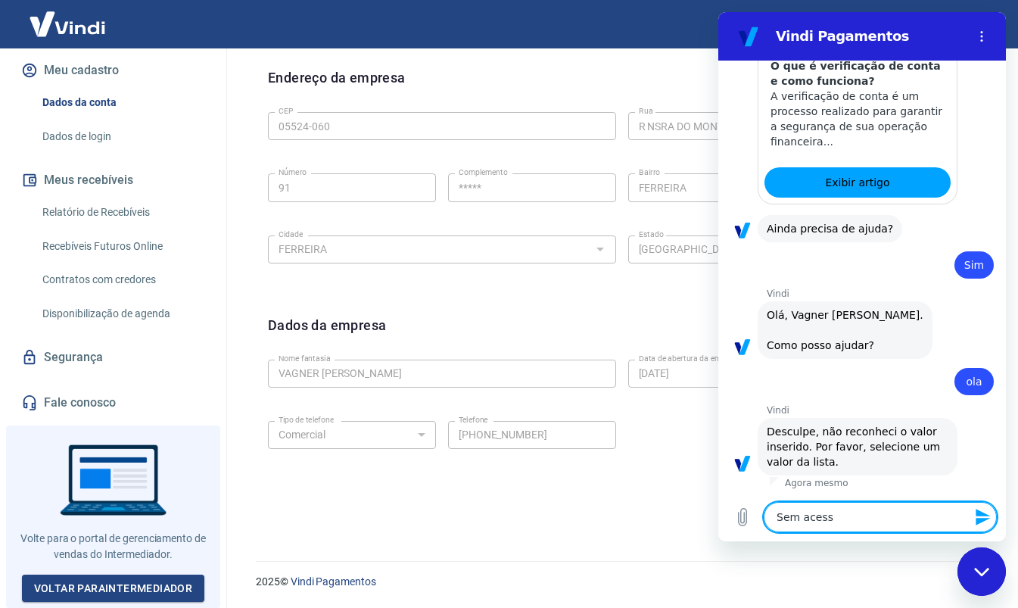
type textarea "x"
type textarea "Sem acesso"
type textarea "x"
type textarea "Sem acesso a"
type textarea "x"
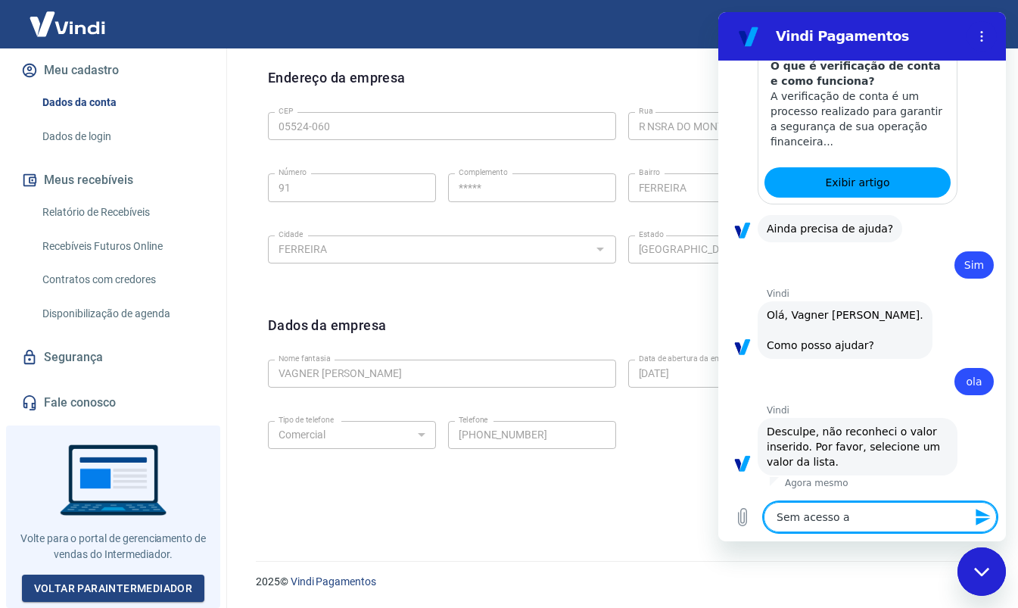
type textarea "Sem acesso a"
type textarea "x"
type textarea "Sem acesso a c"
type textarea "x"
type textarea "Sem acesso a co"
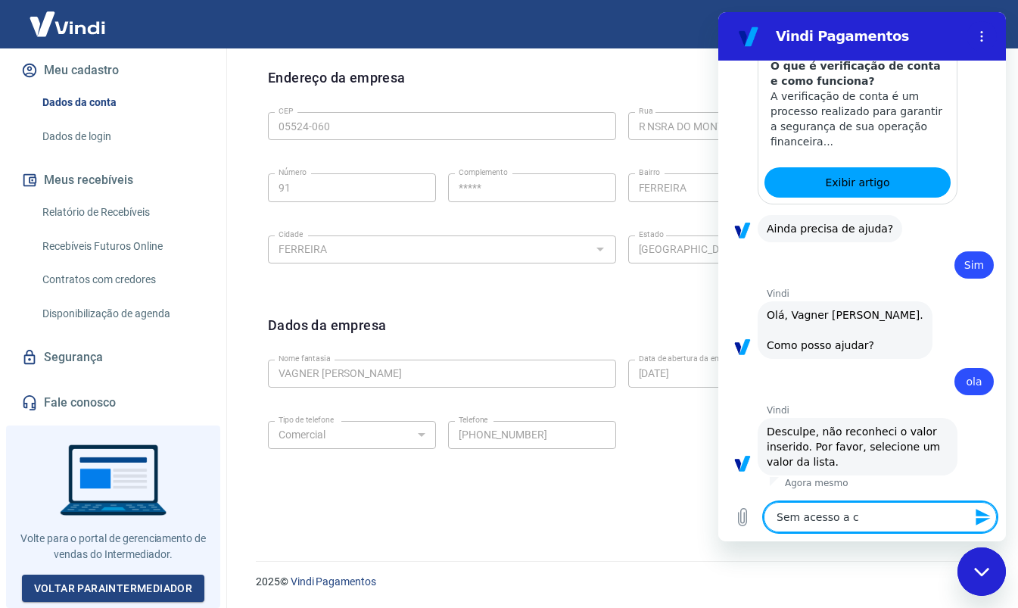
type textarea "x"
type textarea "Sem acesso a con"
type textarea "x"
type textarea "Sem acesso a cont"
type textarea "x"
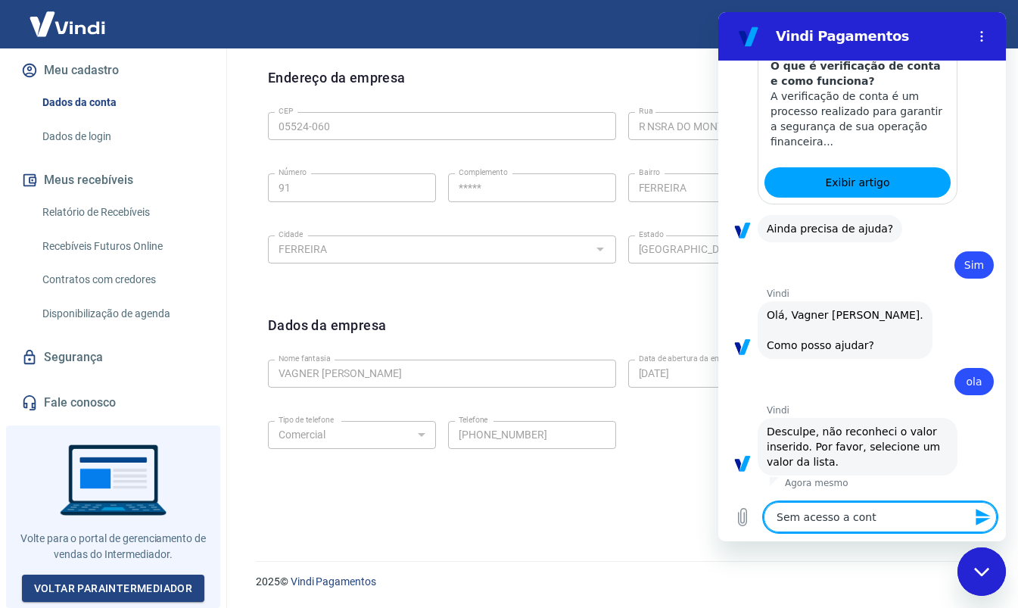
type textarea "Sem acesso a conta"
type textarea "x"
type textarea "Sem acesso a conta"
type textarea "x"
type textarea "Sem acesso a conta p"
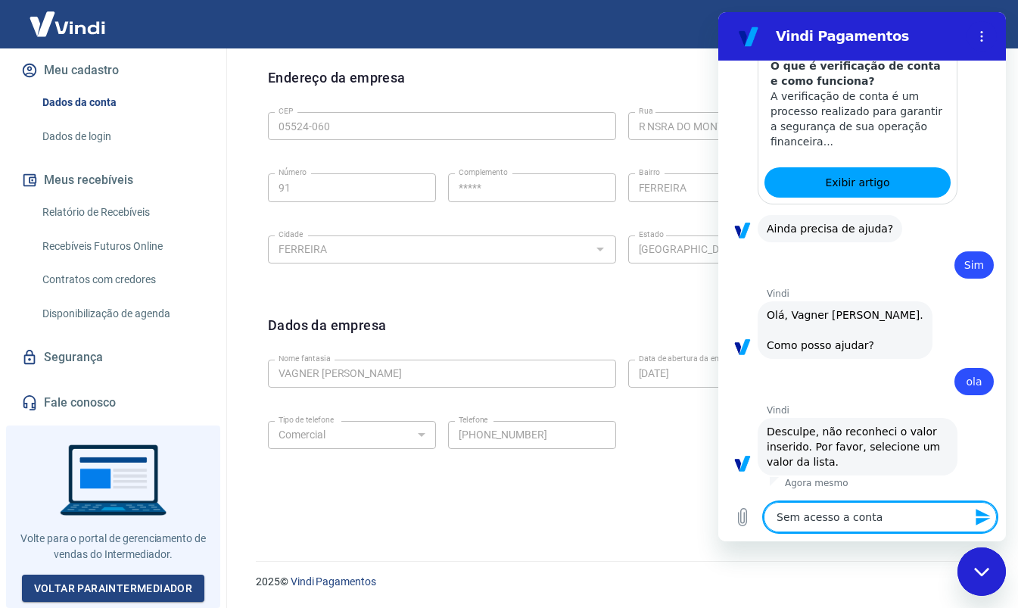
type textarea "x"
type textarea "Sem acesso a conta po"
type textarea "x"
type textarea "Sem acesso a conta por"
type textarea "x"
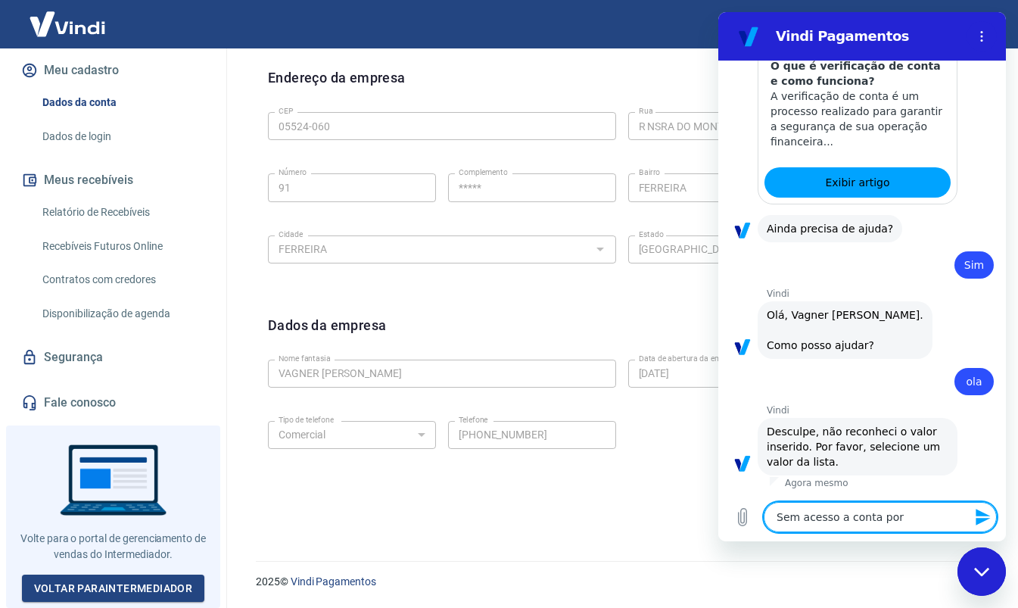
type textarea "Sem acesso a conta por"
type textarea "x"
type textarea "Sem acesso a conta por e"
type textarea "x"
type textarea "Sem acesso a conta por es"
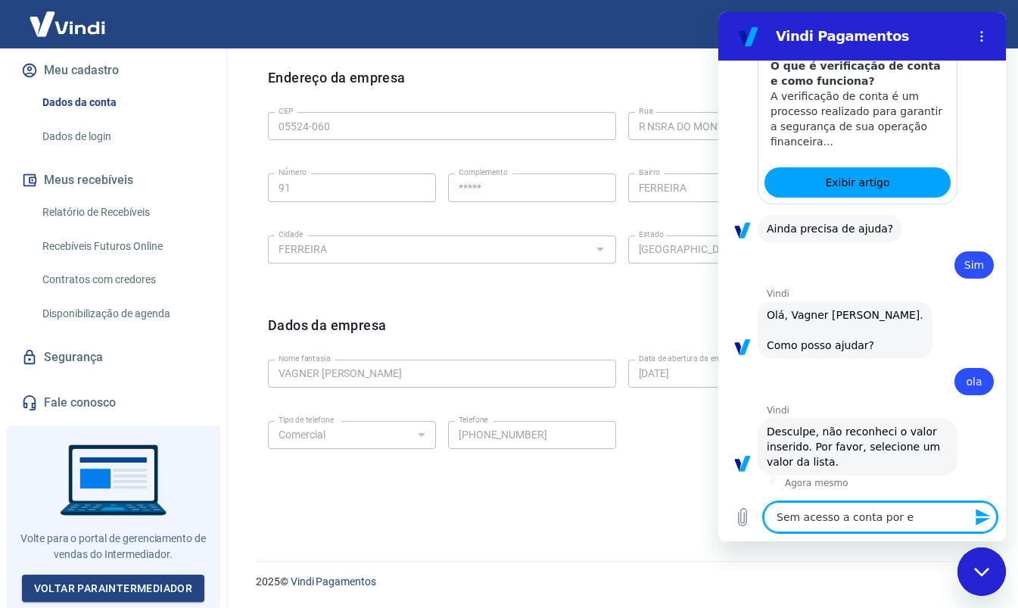
type textarea "x"
type textarea "Sem acesso a conta por est"
type textarea "x"
type textarea "Sem acesso a conta por esta"
type textarea "x"
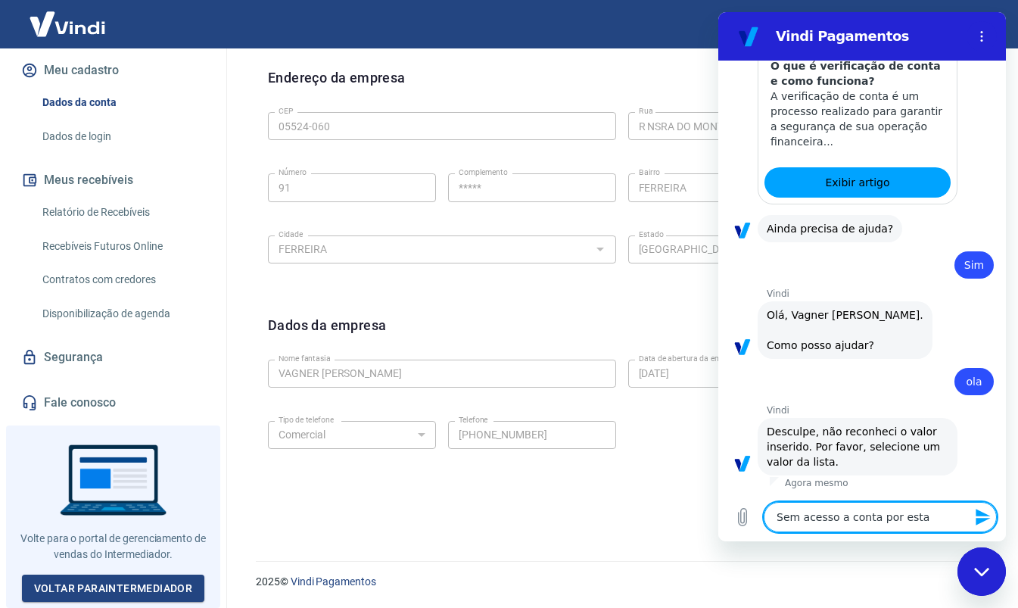
type textarea "Sem acesso a conta por estar"
type textarea "x"
type textarea "Sem acesso a conta por estar"
type textarea "x"
type textarea "Sem acesso a conta por estar c"
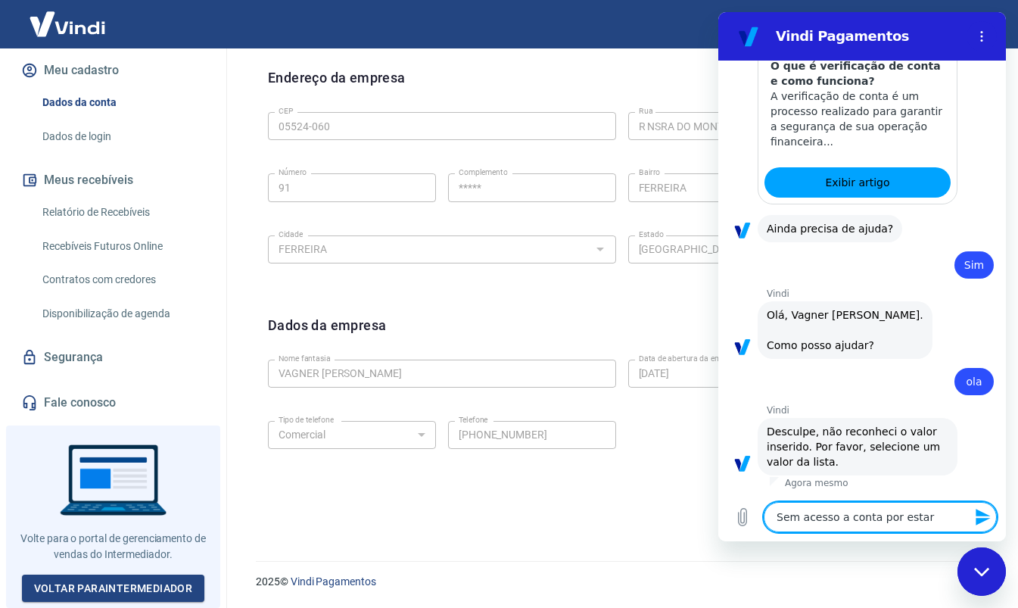
type textarea "x"
type textarea "Sem acesso a conta por estar co"
type textarea "x"
type textarea "Sem acesso a conta por estar com"
type textarea "x"
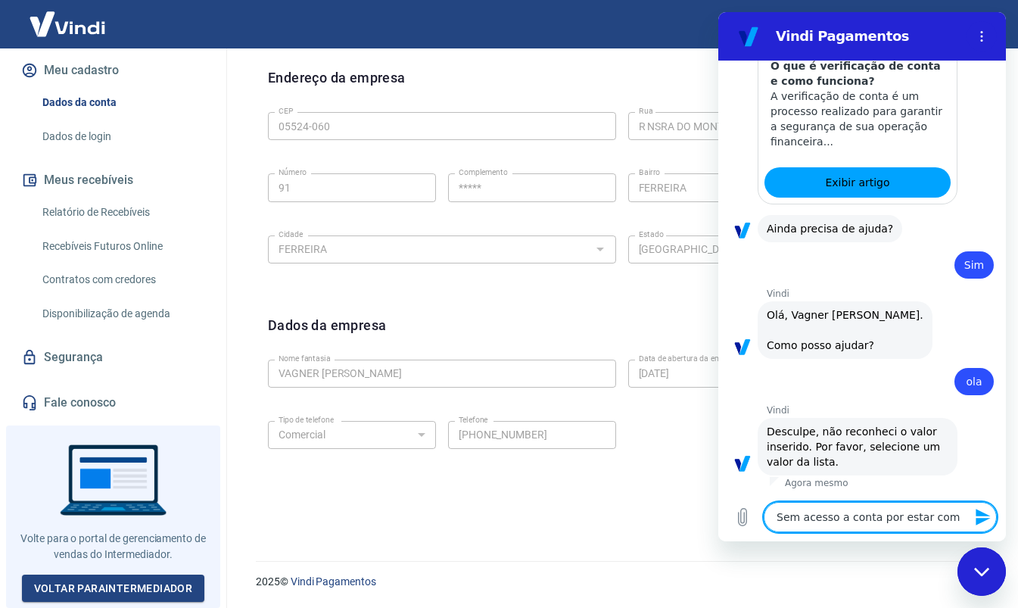
type textarea "Sem acesso a conta por estar como"
type textarea "x"
type textarea "Sem acesso a conta por estar como"
type textarea "x"
type textarea "Sem acesso a conta por estar como l"
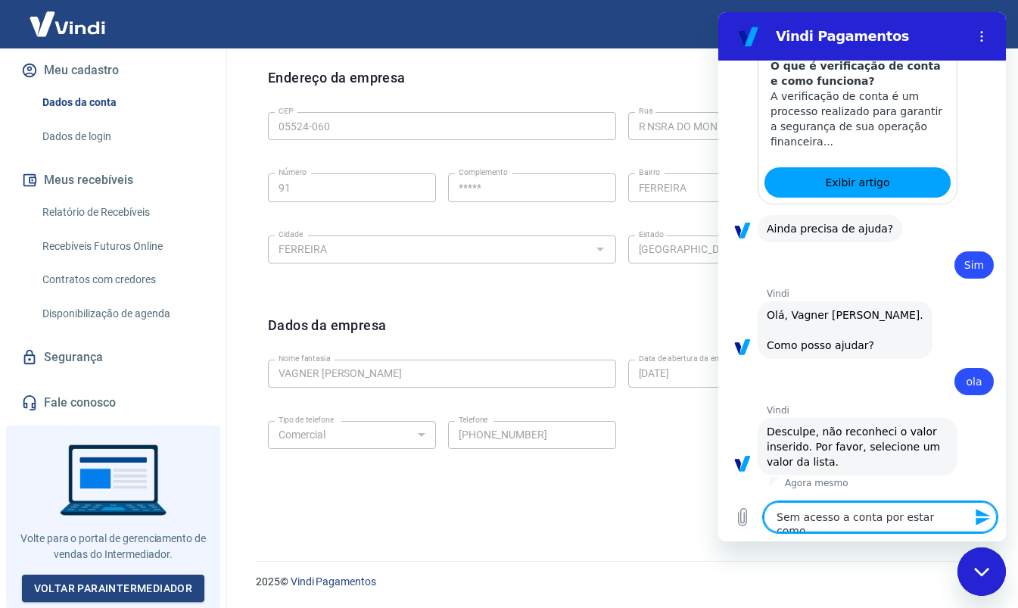
type textarea "x"
type textarea "Sem acesso a conta por estar como lo"
type textarea "x"
type textarea "Sem acesso a conta por estar como lon"
type textarea "x"
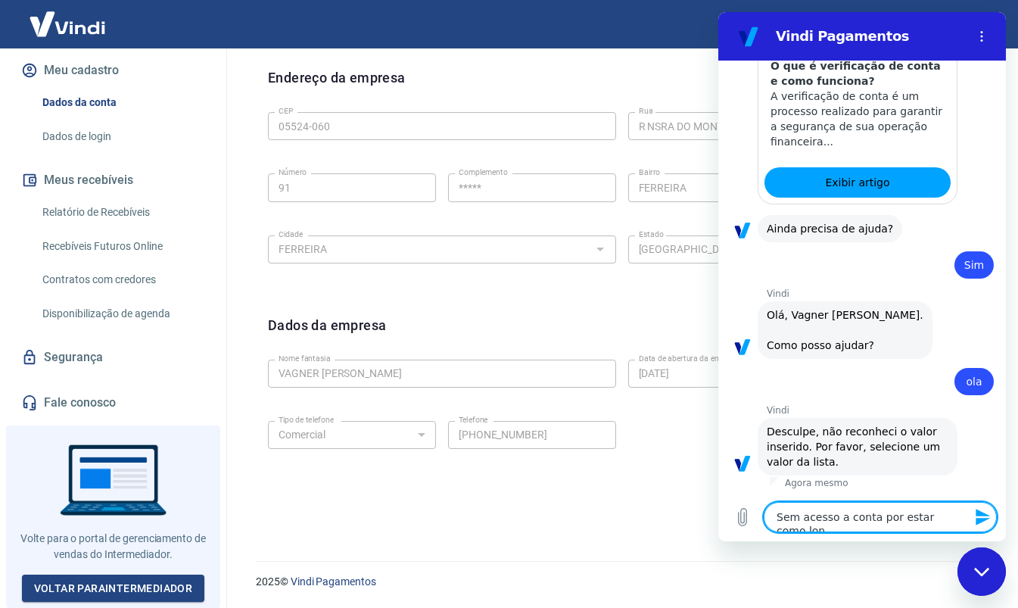
type textarea "Sem acesso a conta por estar como lo"
type textarea "x"
type textarea "Sem acesso a conta por estar como log"
type textarea "x"
type textarea "Sem acesso a conta por estar como logi"
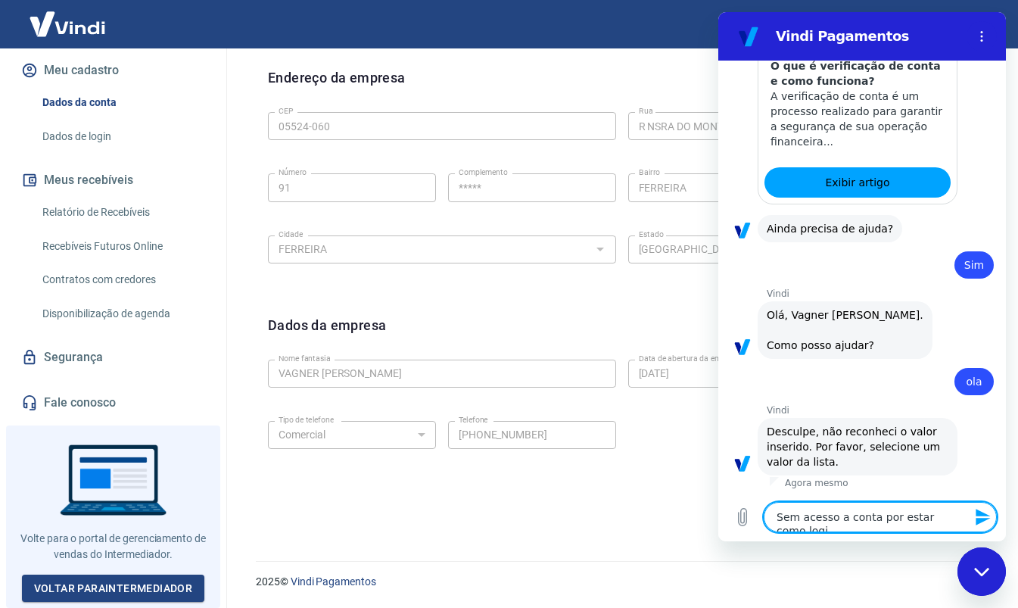
type textarea "x"
type textarea "Sem acesso a conta por estar como login"
type textarea "x"
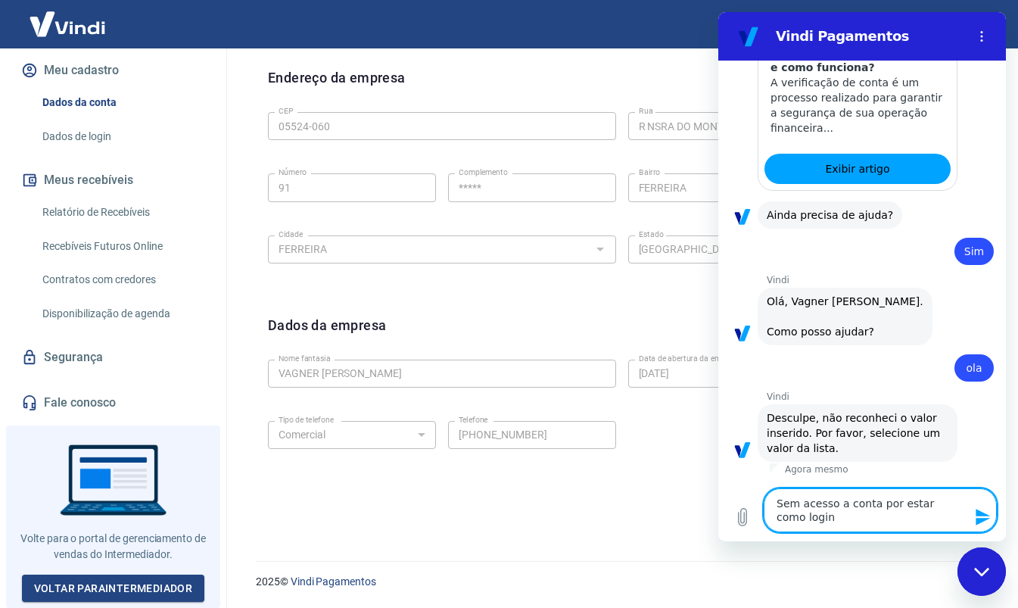
type textarea "Sem acesso a conta por estar como login"
type textarea "x"
type textarea "Sem acesso a conta por estar como login e"
type textarea "x"
type textarea "Sem acesso a conta por estar como login ex"
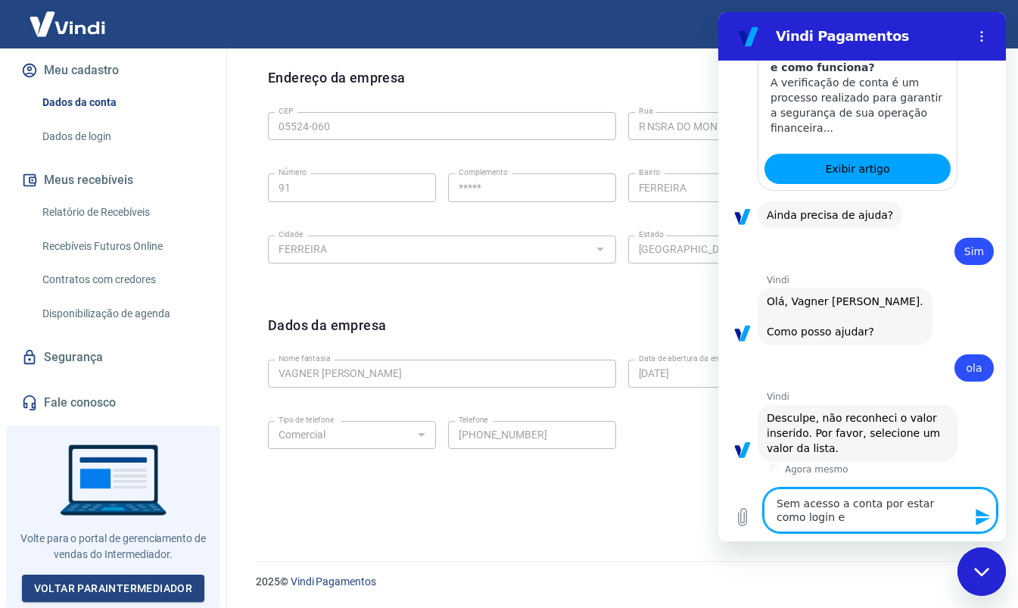
type textarea "x"
type textarea "Sem acesso a conta por estar como login exp"
type textarea "x"
type textarea "Sem acesso a conta por estar como login expi"
type textarea "x"
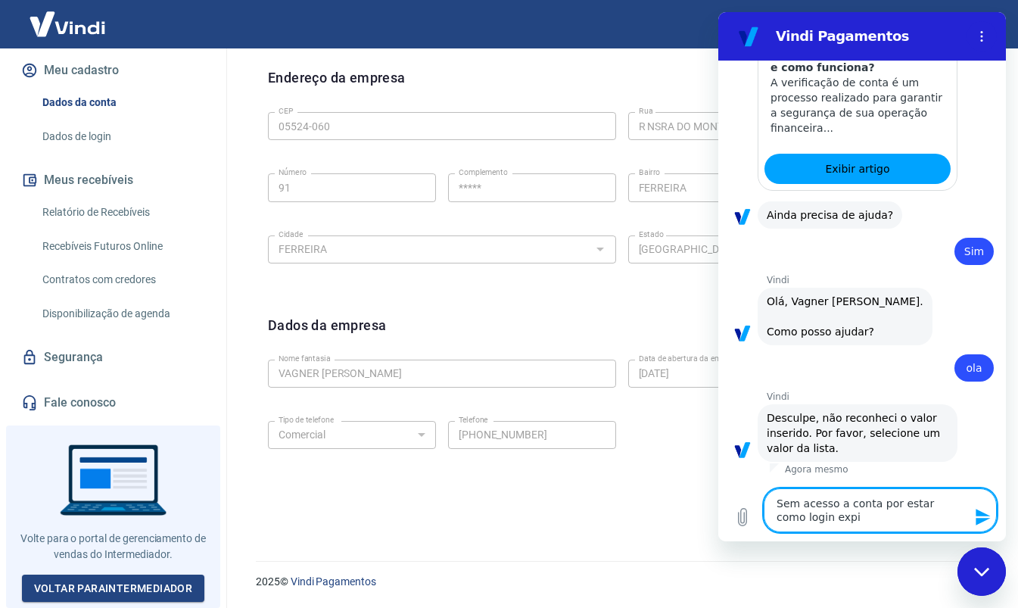
type textarea "Sem acesso a conta por estar como login expir"
type textarea "x"
type textarea "Sem acesso a conta por estar como login expira"
type textarea "x"
type textarea "Sem acesso a conta por estar como login expirad"
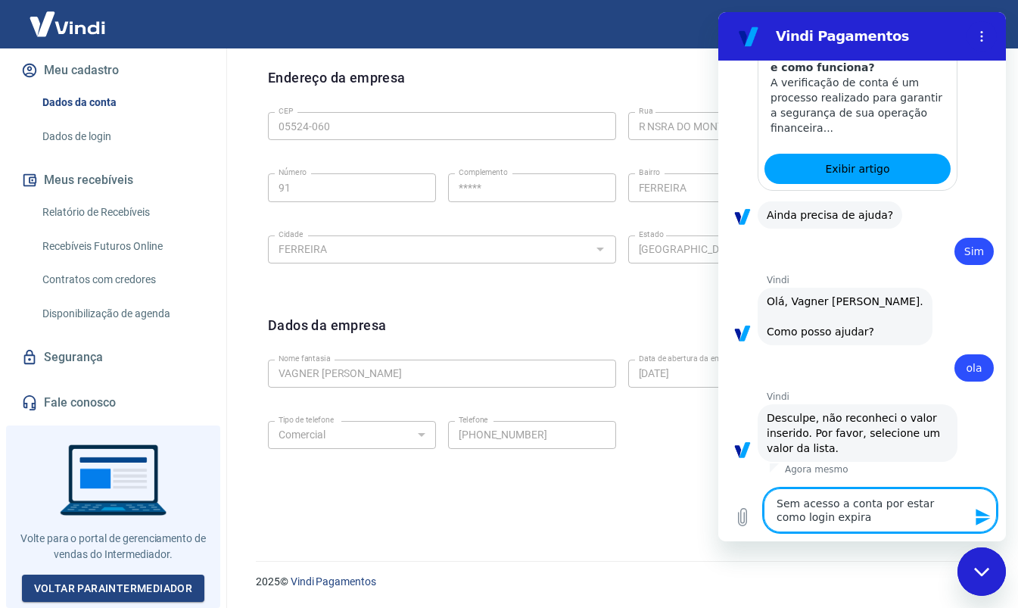
type textarea "x"
type textarea "Sem acesso a conta por estar como login expirado"
type textarea "x"
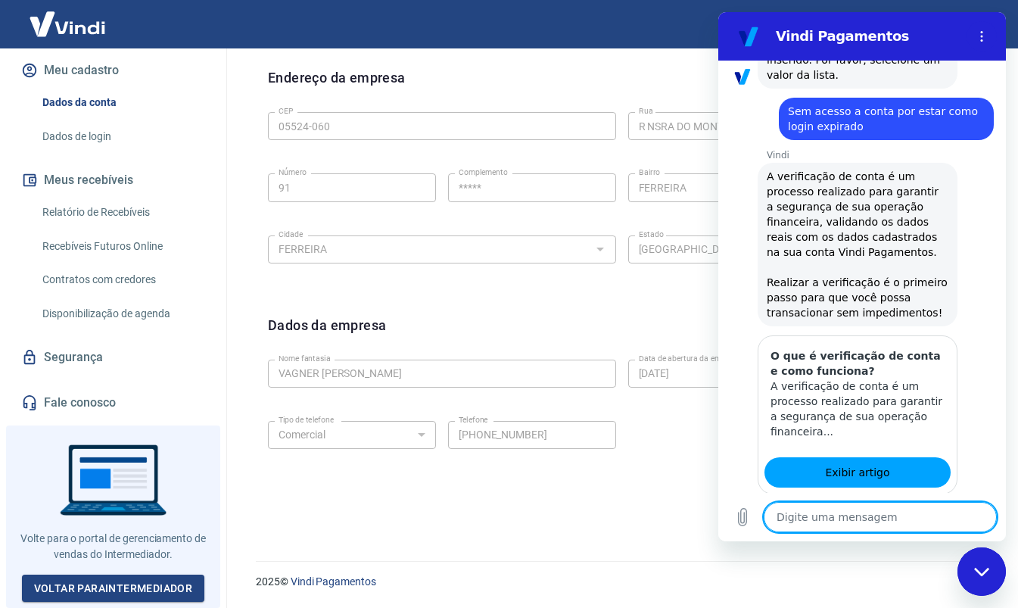
scroll to position [893, 0]
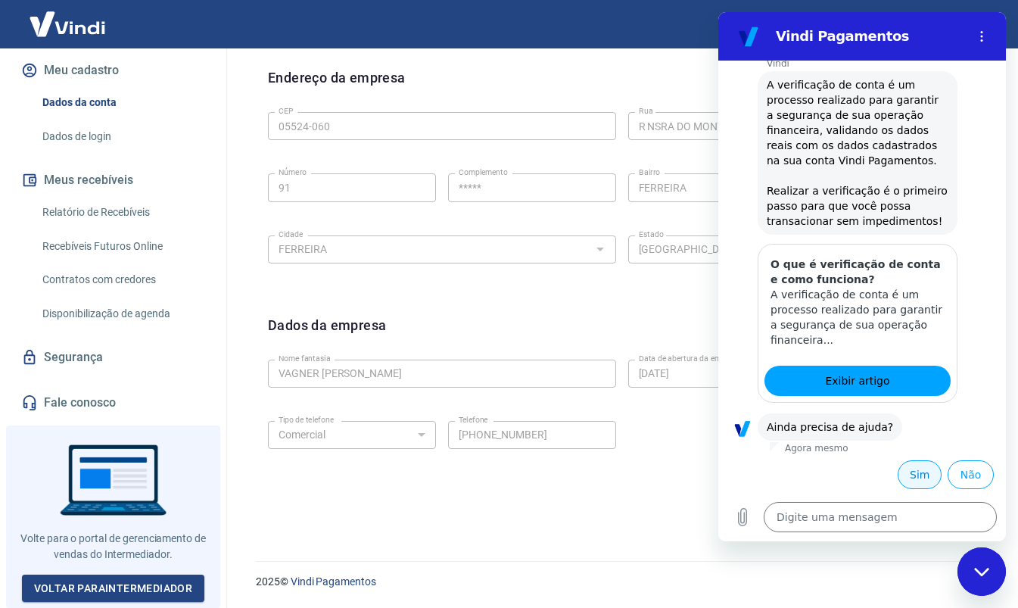
click at [902, 469] on button "Sim" at bounding box center [920, 474] width 44 height 29
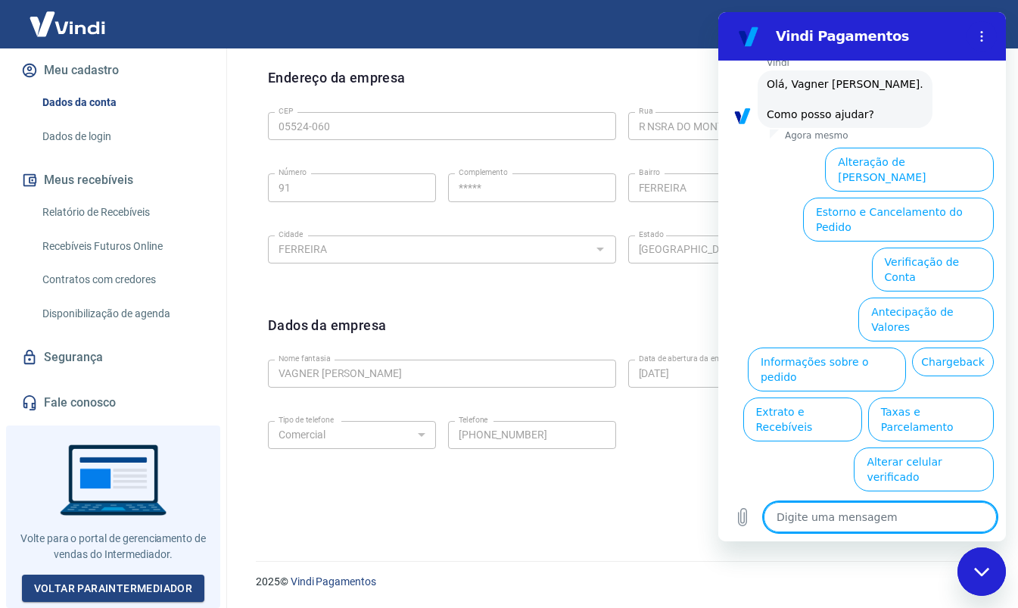
scroll to position [1303, 0]
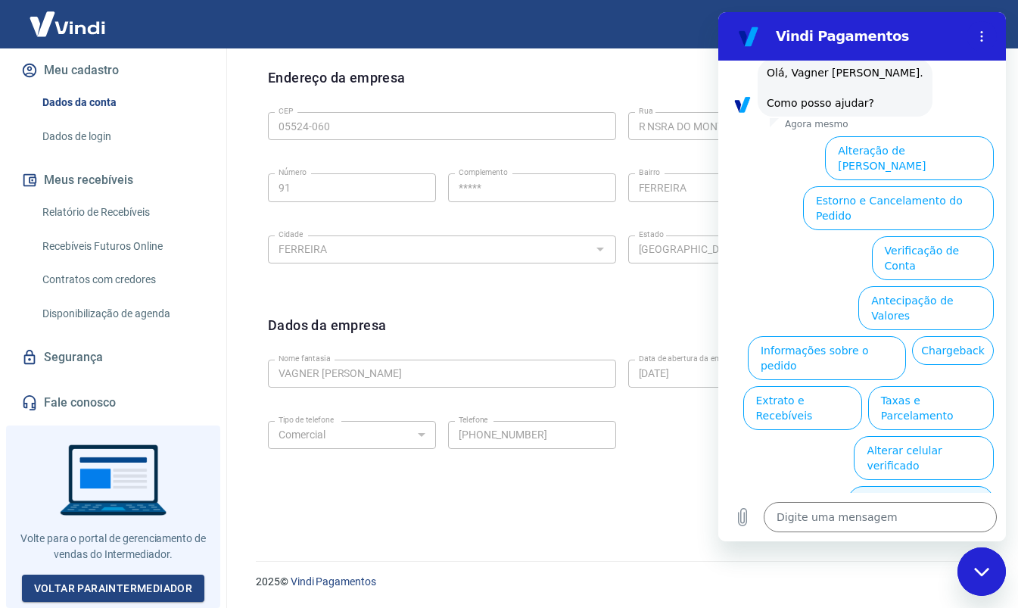
click at [923, 486] on button "Assinaturas e Faturas Tray" at bounding box center [921, 508] width 146 height 44
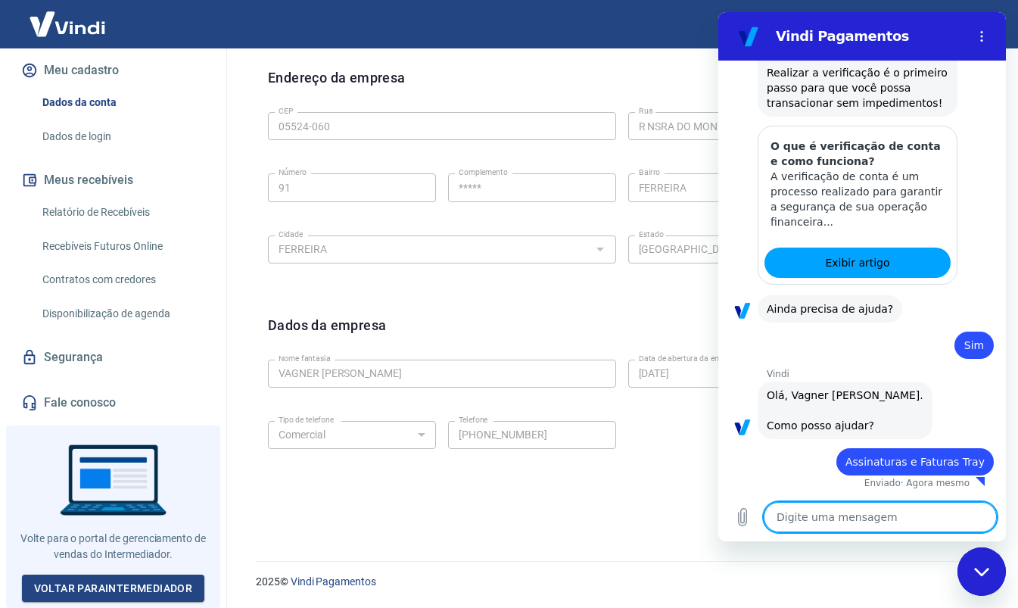
type textarea "x"
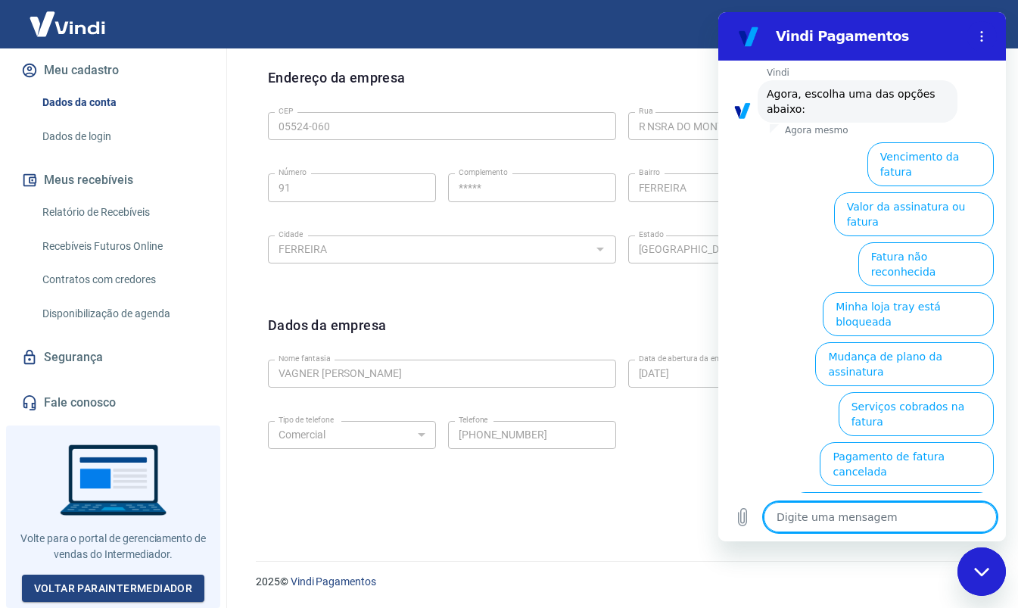
scroll to position [1405, 0]
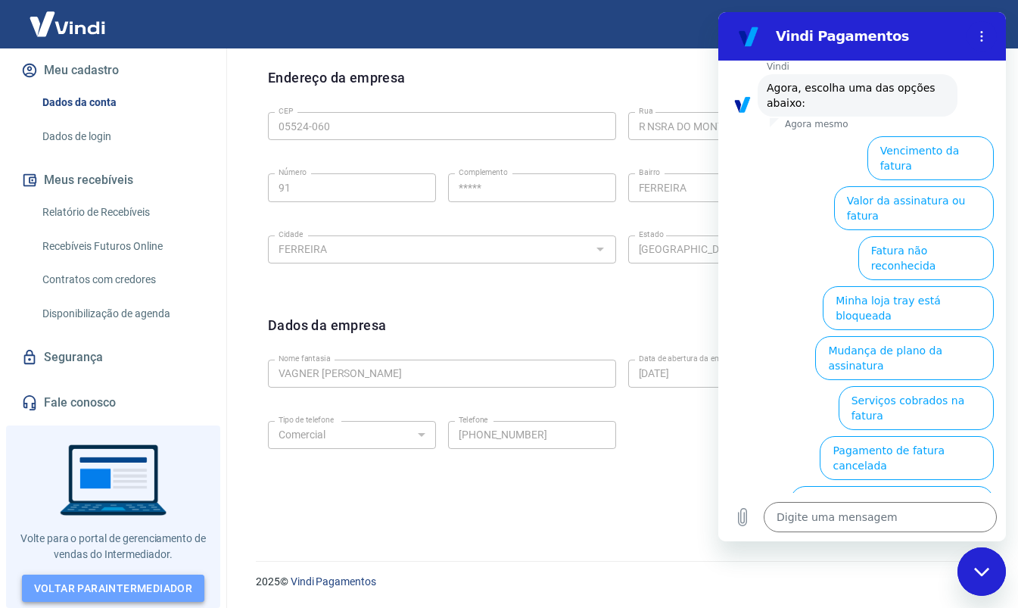
click at [167, 589] on link "Voltar para Intermediador" at bounding box center [113, 589] width 183 height 28
